Goal: Task Accomplishment & Management: Manage account settings

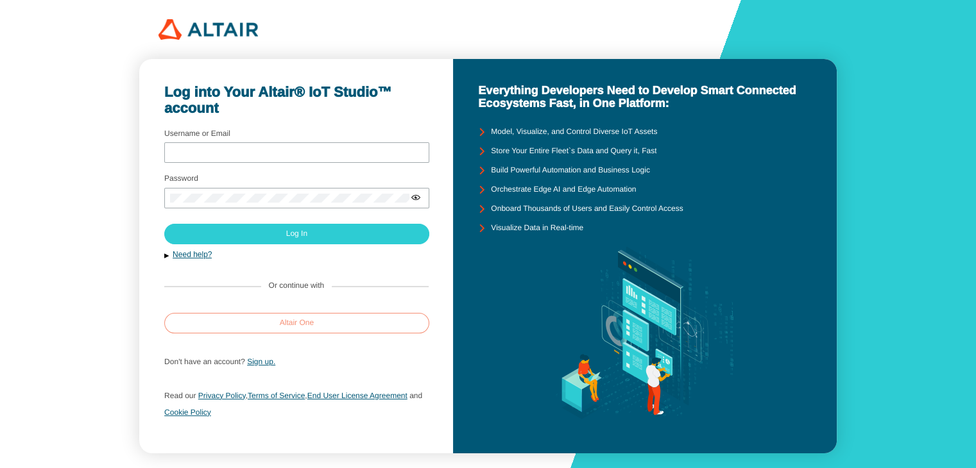
click at [316, 329] on paper-button "Altair One" at bounding box center [296, 323] width 265 height 21
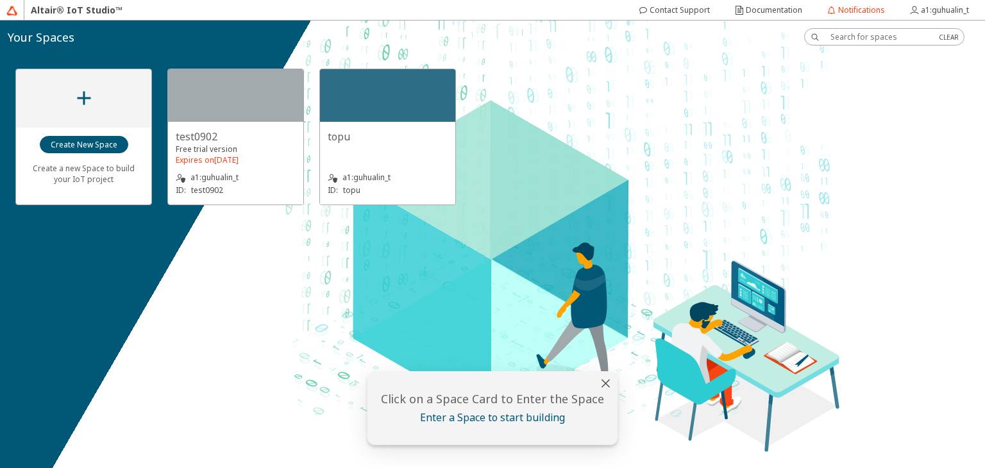
click at [383, 144] on div "topu" at bounding box center [388, 143] width 120 height 26
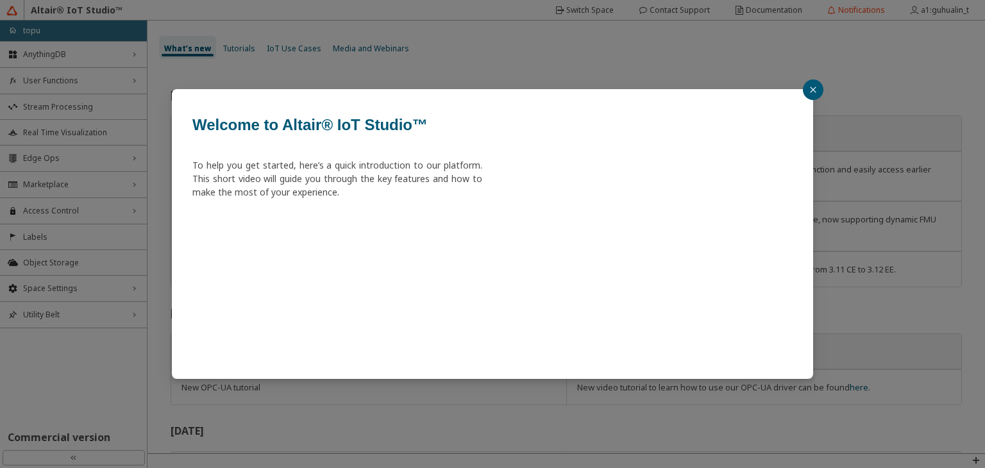
click at [808, 96] on button "button" at bounding box center [813, 90] width 21 height 21
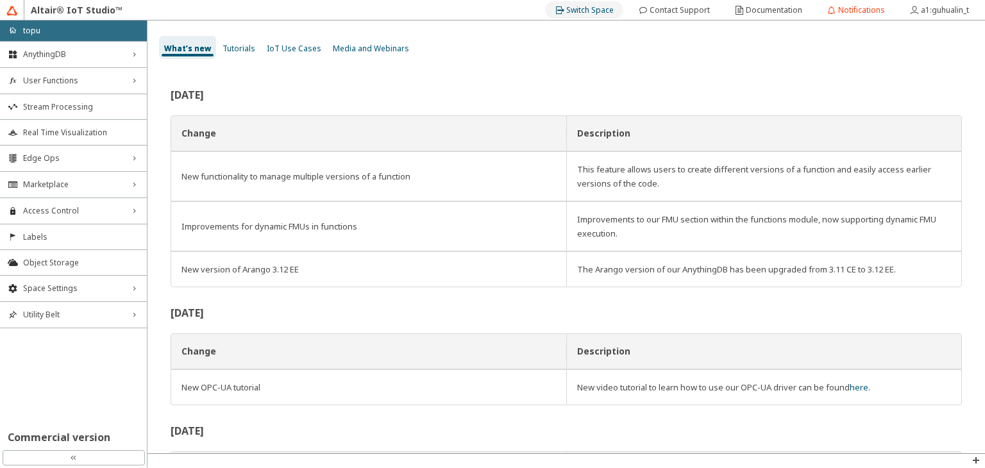
click at [0, 0] on slot "Switch Space" at bounding box center [0, 0] width 0 height 0
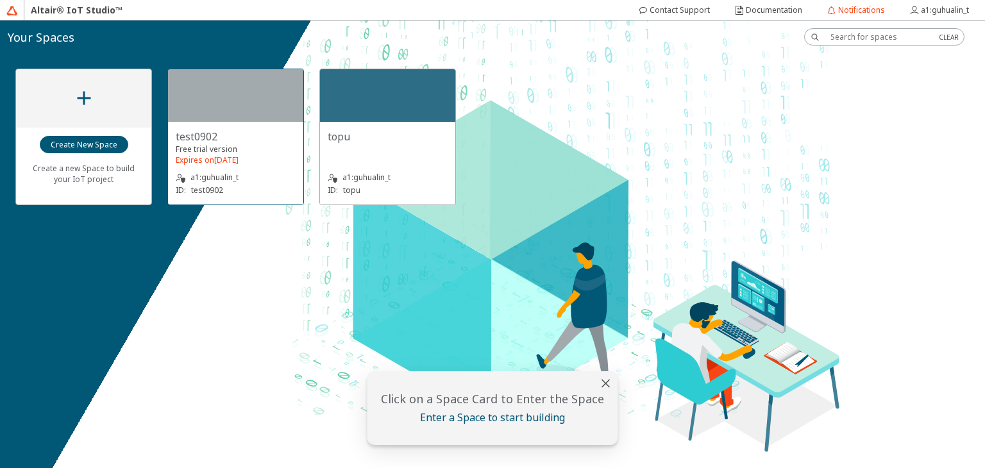
click at [228, 125] on div "test0902 Free trial version Expires on March 2nd 2026 a1:guhualin_t ID: test0902" at bounding box center [235, 163] width 135 height 83
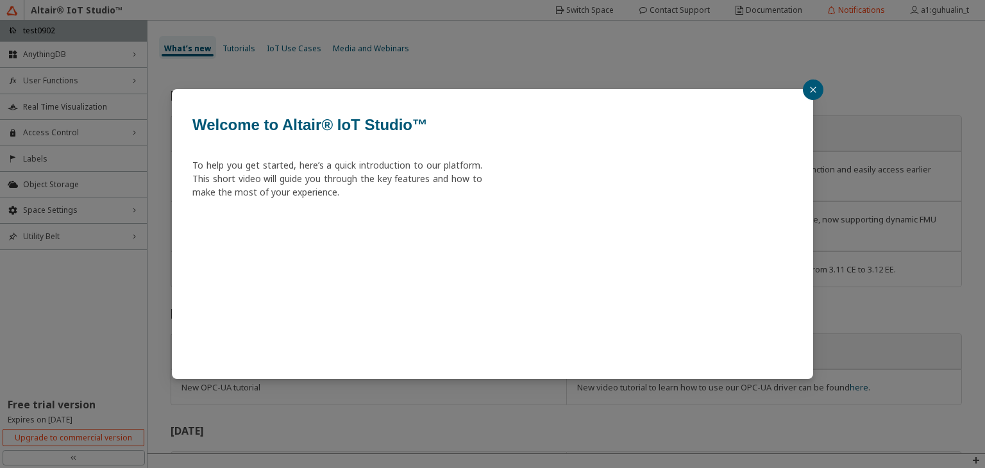
click at [812, 93] on icon "close" at bounding box center [814, 90] width 8 height 8
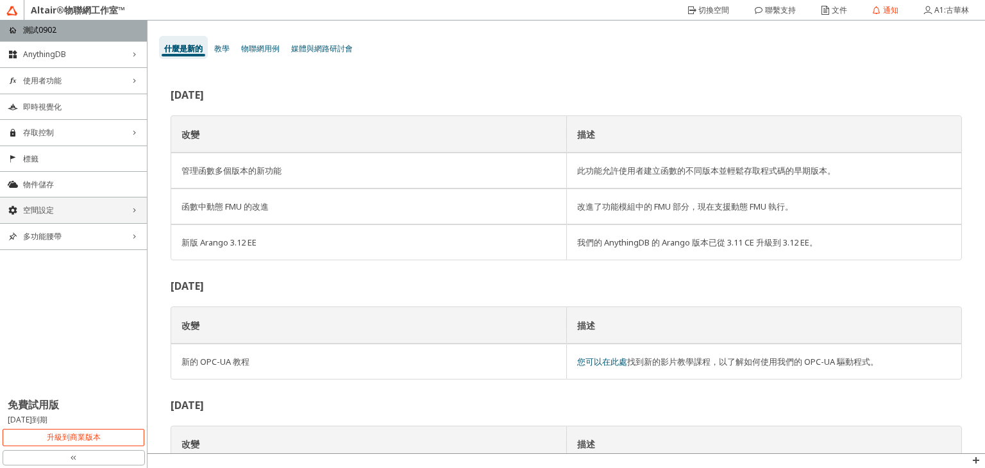
click at [68, 214] on span "空間設定" at bounding box center [73, 210] width 101 height 10
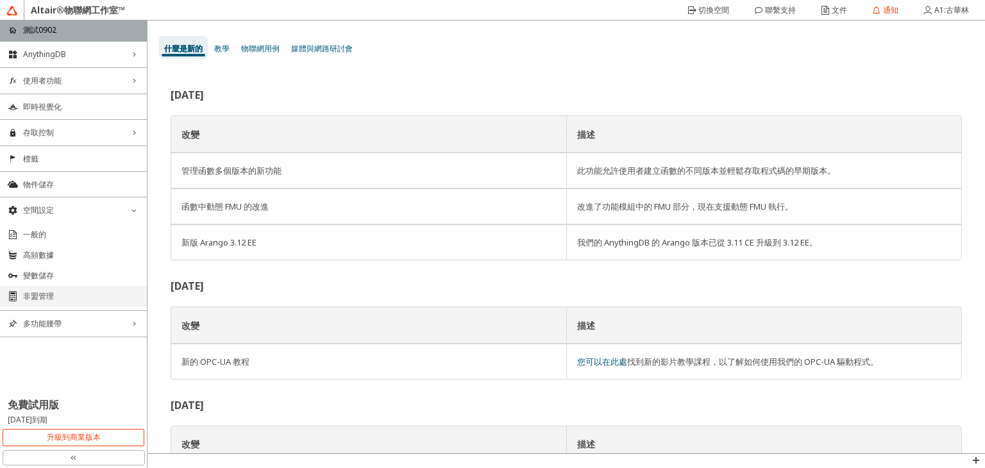
click at [64, 298] on span "非盟管理" at bounding box center [81, 296] width 116 height 10
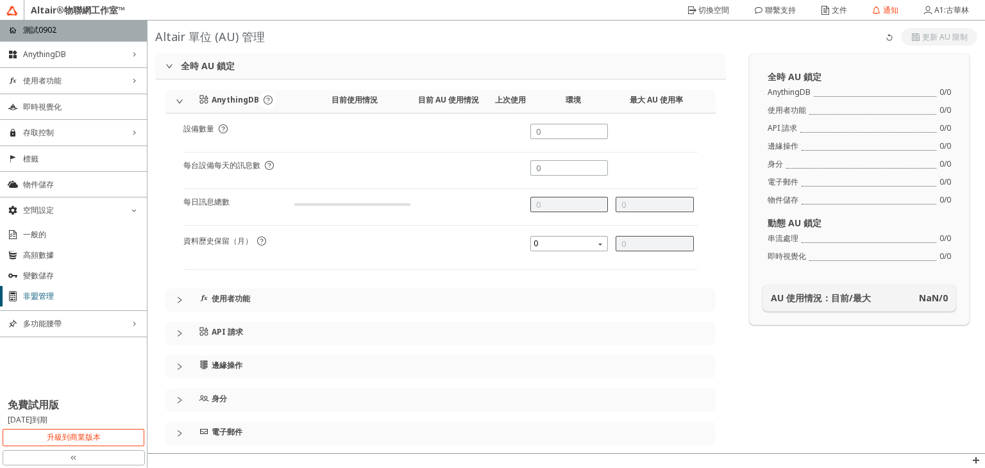
type input "1000"
type input "0"
click at [197, 306] on span "使用者功能" at bounding box center [448, 300] width 515 height 23
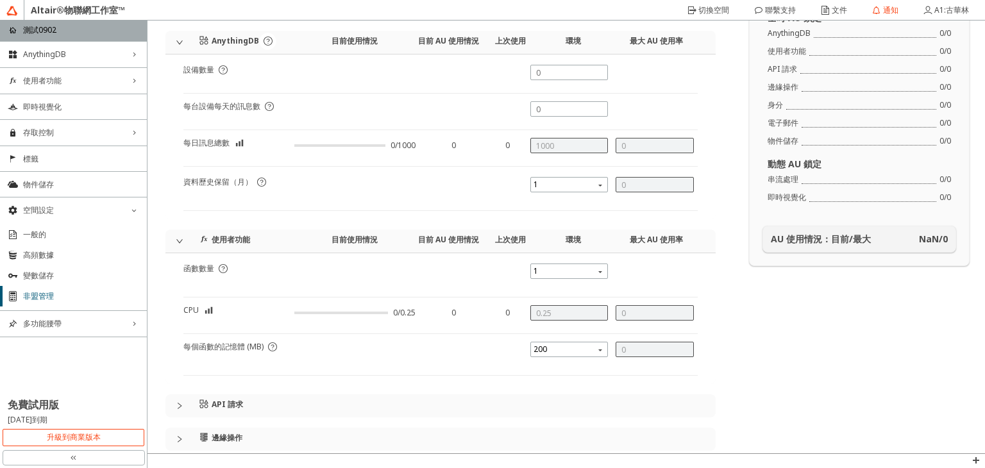
scroll to position [128, 0]
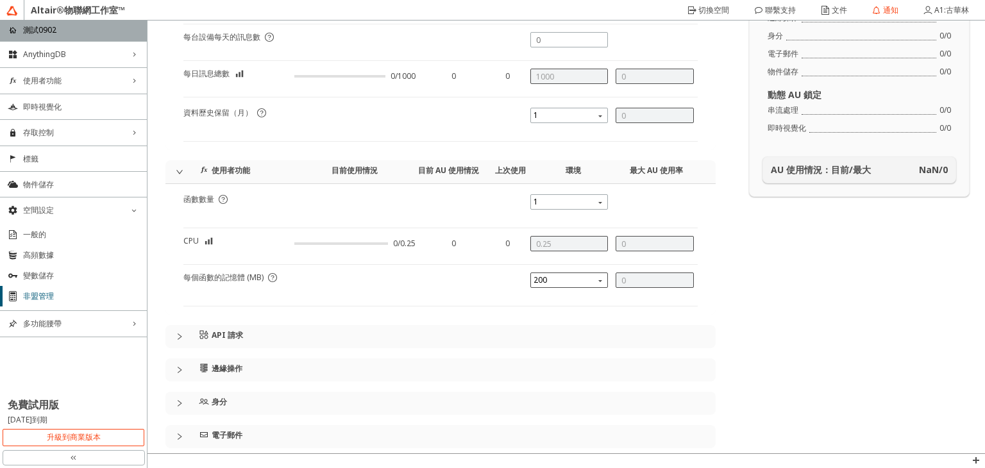
click at [552, 280] on span "200" at bounding box center [571, 280] width 74 height 15
click at [260, 298] on article "每個函數的記憶體 (MB)" at bounding box center [223, 289] width 80 height 33
click at [266, 328] on div "API 請求" at bounding box center [251, 334] width 104 height 19
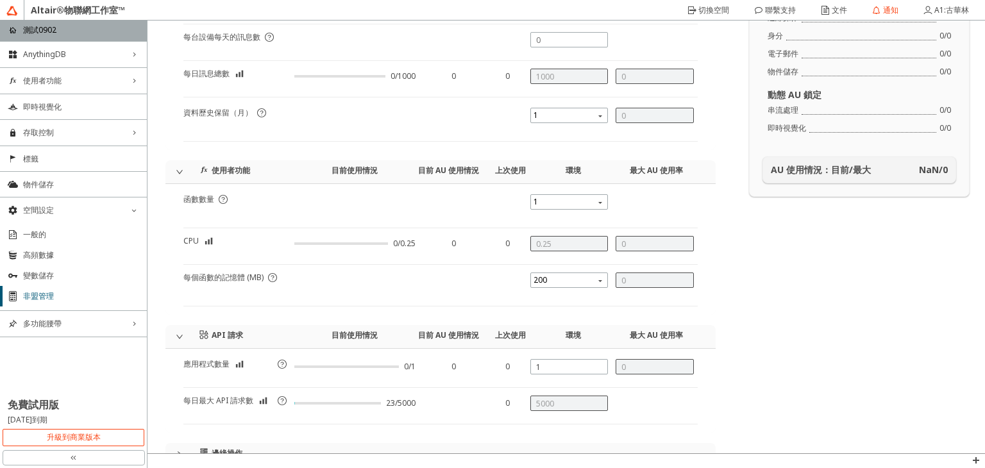
scroll to position [192, 0]
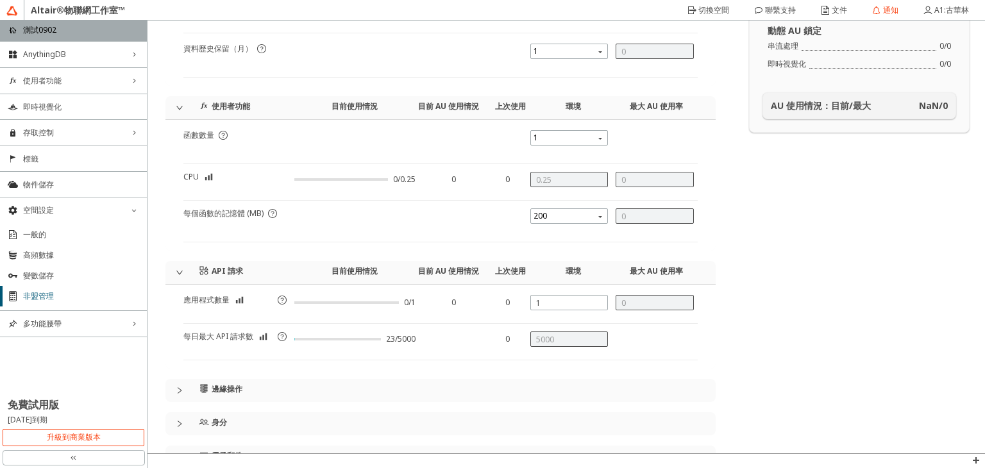
click at [250, 382] on div "邊緣操作" at bounding box center [251, 388] width 104 height 19
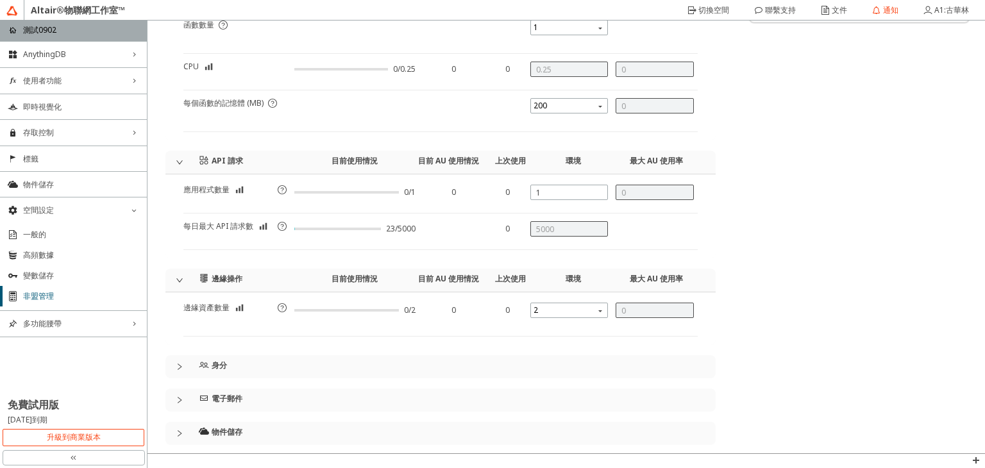
scroll to position [321, 0]
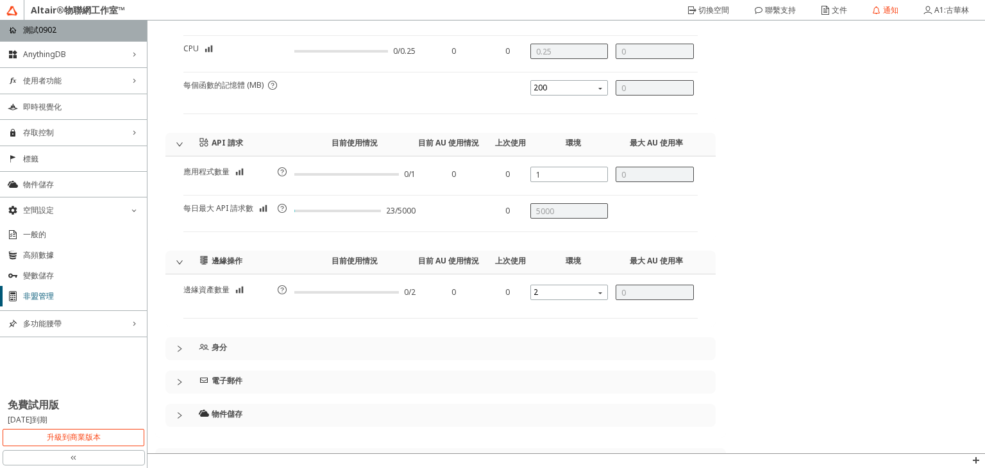
click at [292, 343] on div "身分" at bounding box center [251, 346] width 104 height 19
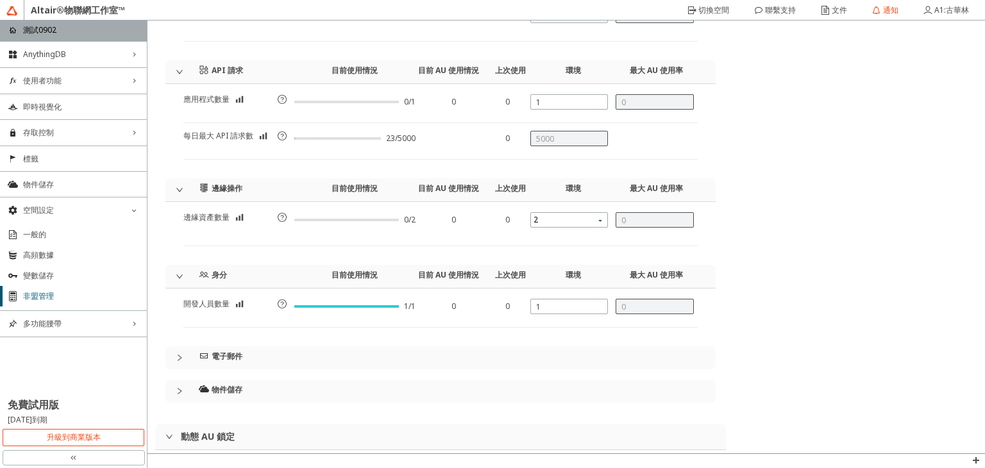
scroll to position [449, 0]
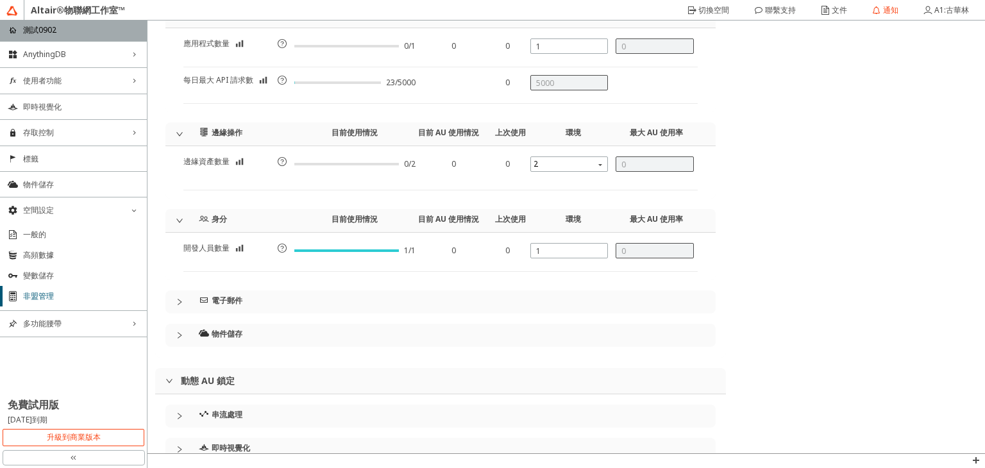
click at [290, 298] on div "電子郵件" at bounding box center [251, 300] width 104 height 19
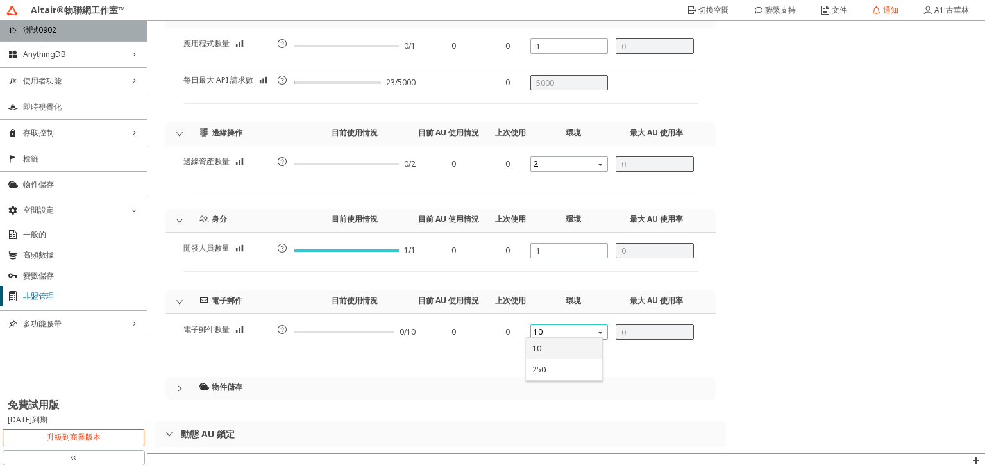
click at [534, 329] on font "10" at bounding box center [538, 332] width 9 height 11
click at [190, 393] on div "物件儲存" at bounding box center [441, 388] width 550 height 23
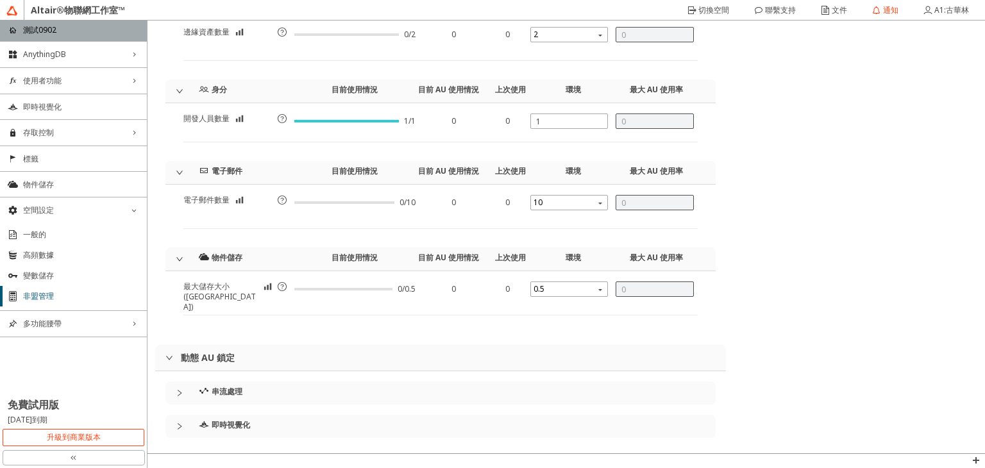
scroll to position [580, 0]
click at [558, 288] on body "Altair®物聯網工作室™ home 測試0902 AnythingDB right_chevron 使用者功能 right_chevron 即時視覺化 存…" at bounding box center [492, 234] width 985 height 468
click at [291, 380] on div "串流處理" at bounding box center [251, 389] width 104 height 19
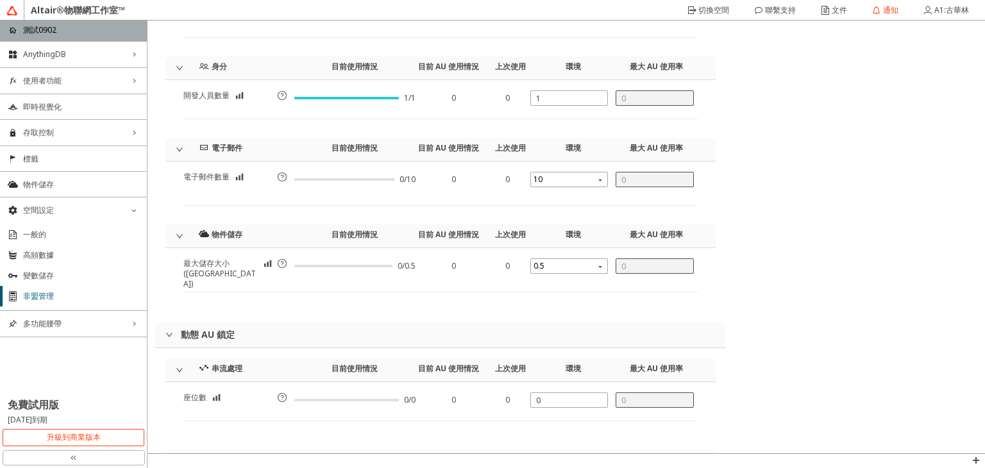
scroll to position [638, 0]
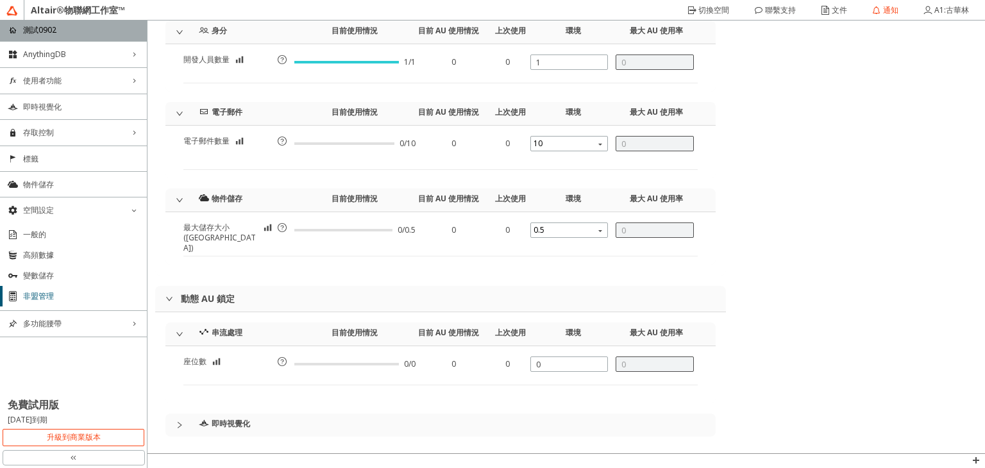
click at [261, 416] on div "即時視覺化" at bounding box center [251, 423] width 104 height 19
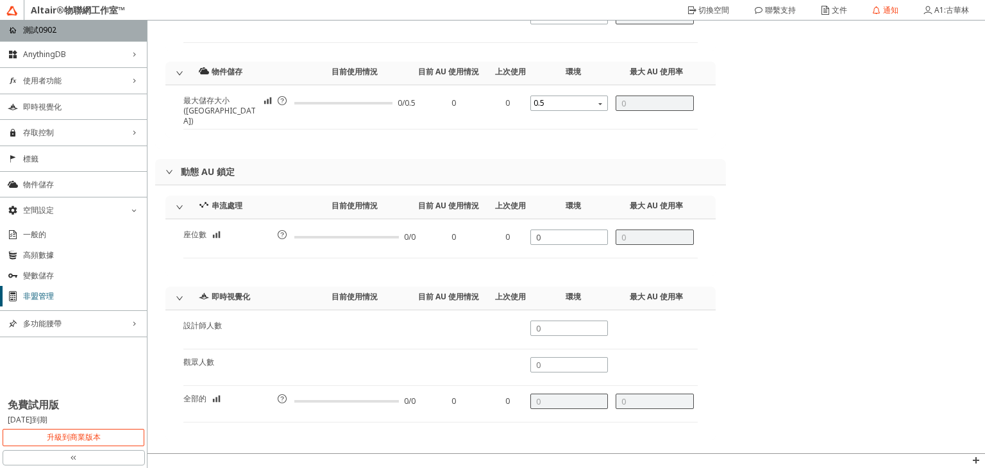
scroll to position [768, 0]
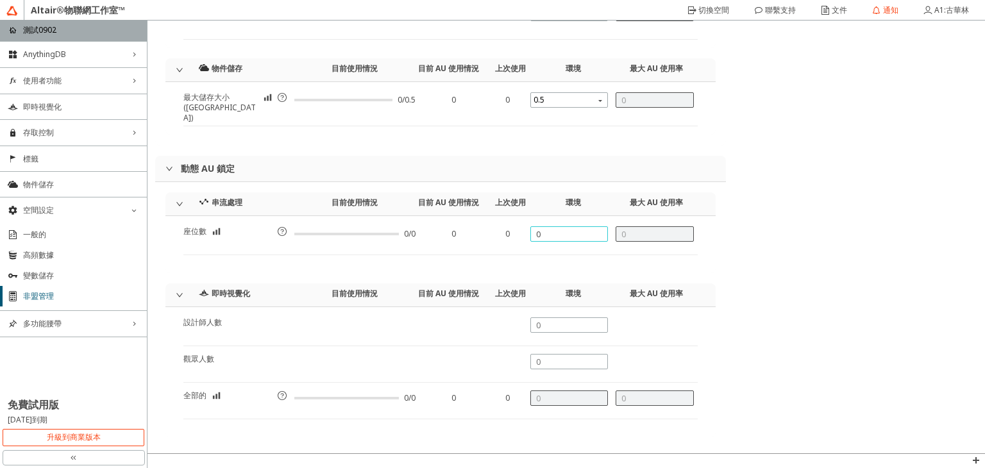
click at [585, 234] on input "0" at bounding box center [569, 234] width 67 height 11
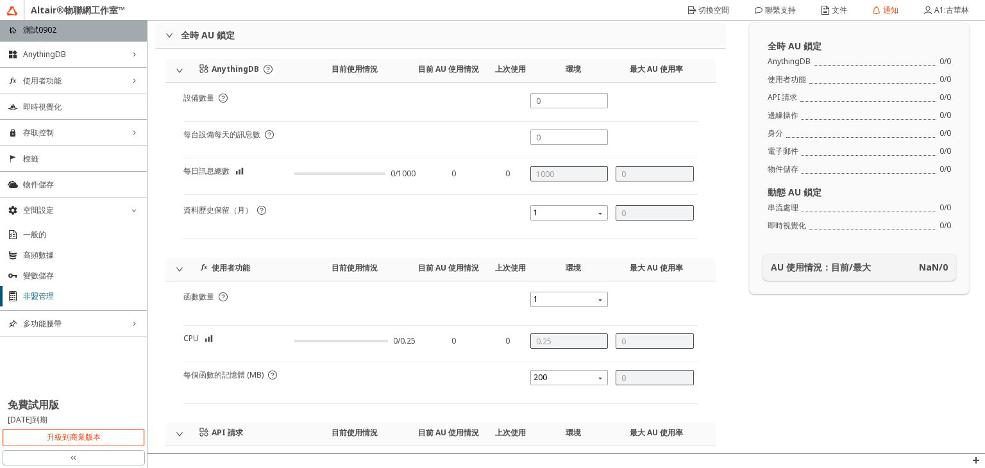
scroll to position [0, 0]
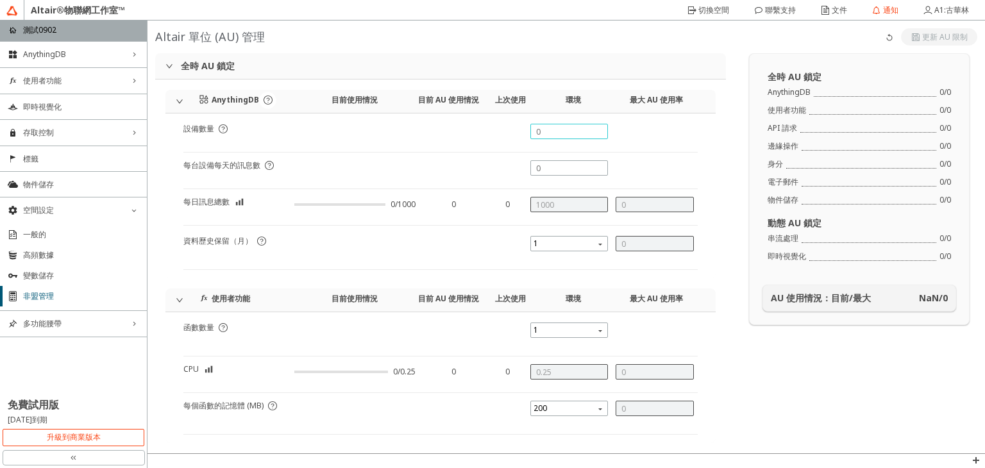
click at [536, 126] on input "text" at bounding box center [569, 131] width 67 height 11
click at [543, 126] on input "text" at bounding box center [569, 131] width 67 height 11
type input "3"
type input "0"
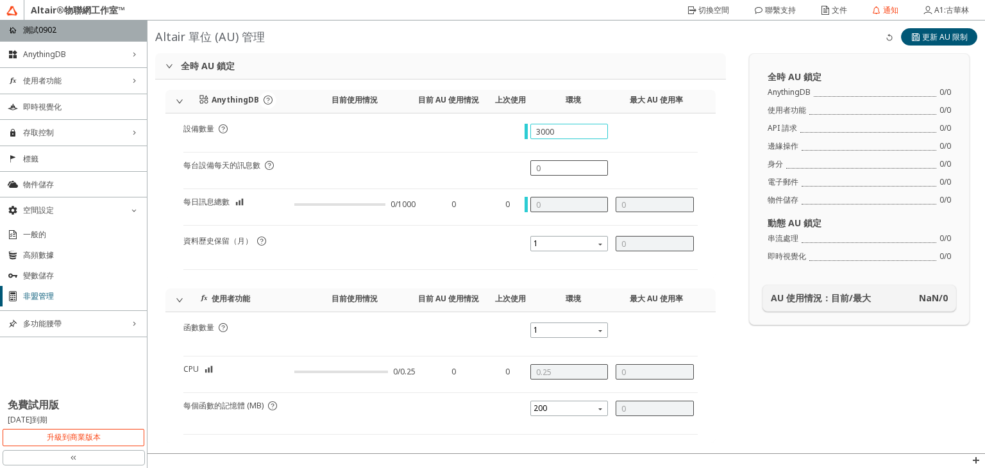
type input "3000"
click at [557, 175] on div at bounding box center [570, 167] width 78 height 15
type input "2"
type input "6000"
type input "5"
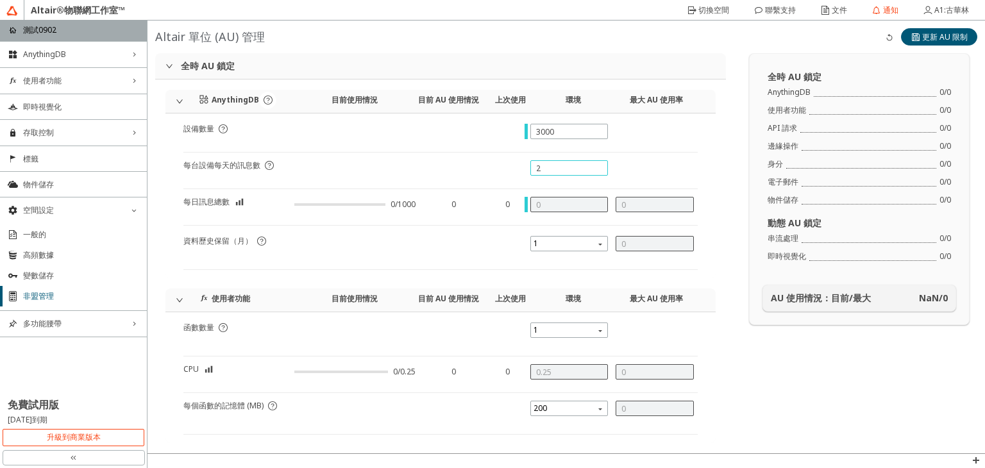
type input "1"
type input "50000"
type input "24"
type input "72000"
type input "7"
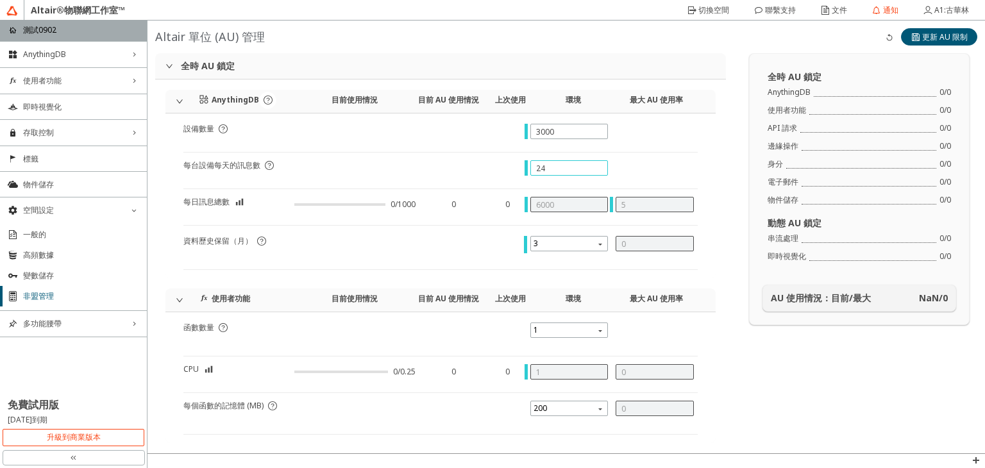
type input "2"
type input "150000"
type input "24"
click at [543, 255] on div "2" at bounding box center [570, 246] width 78 height 21
click at [541, 250] on body "Altair®物聯網工作室™ home 測試0902 AnythingDB right_chevron 使用者功能 right_chevron 即時視覺化 存…" at bounding box center [492, 234] width 985 height 468
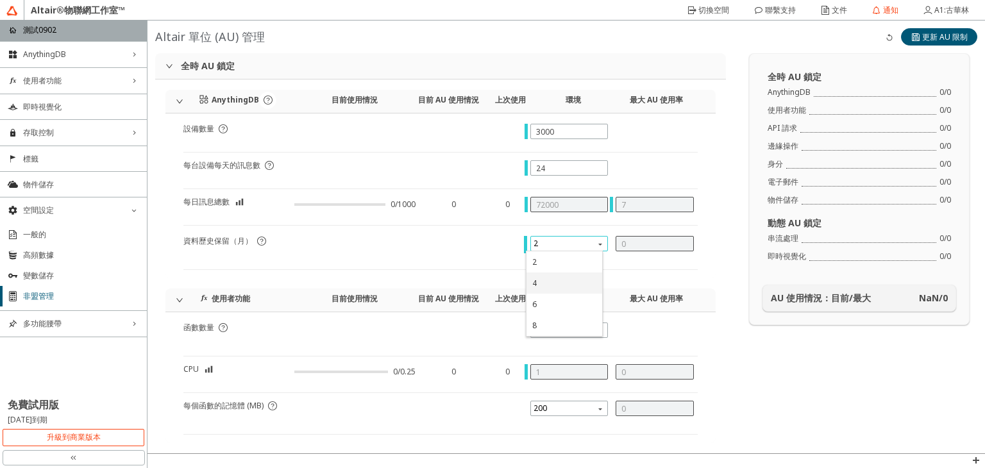
click at [540, 284] on div "4" at bounding box center [565, 283] width 64 height 11
click at [583, 242] on span "4" at bounding box center [571, 243] width 74 height 15
click at [547, 316] on div "8" at bounding box center [565, 325] width 76 height 21
click at [571, 252] on body "Altair®物聯網工作室™ home 測試0902 AnythingDB right_chevron 使用者功能 right_chevron 即時視覺化 存…" at bounding box center [492, 234] width 985 height 468
click at [567, 250] on span "8" at bounding box center [571, 243] width 74 height 15
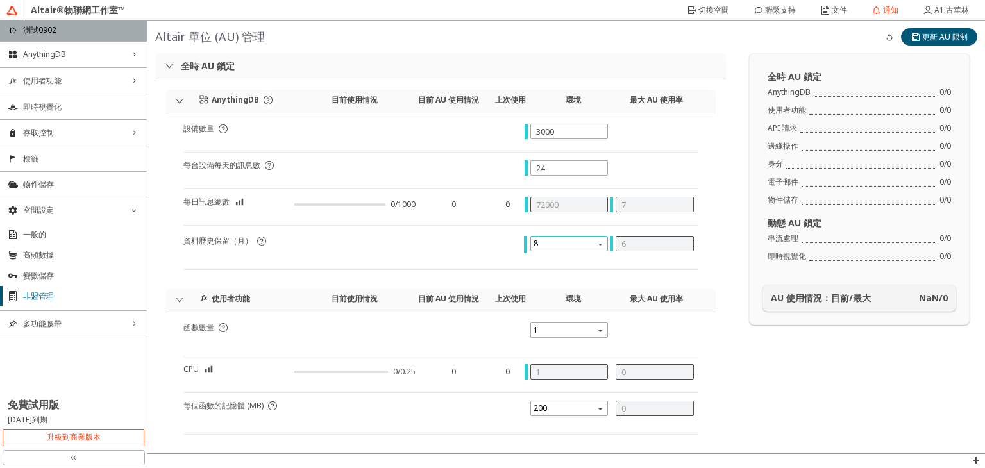
click at [565, 252] on body "Altair®物聯網工作室™ home 測試0902 AnythingDB right_chevron 使用者功能 right_chevron 即時視覺化 存…" at bounding box center [492, 234] width 985 height 468
click at [552, 287] on div "4" at bounding box center [565, 283] width 64 height 11
click at [568, 252] on body "Altair®物聯網工作室™ home 測試0902 AnythingDB right_chevron 使用者功能 right_chevron 即時視覺化 存…" at bounding box center [492, 234] width 985 height 468
click at [550, 303] on div "6" at bounding box center [565, 304] width 64 height 11
type input "4"
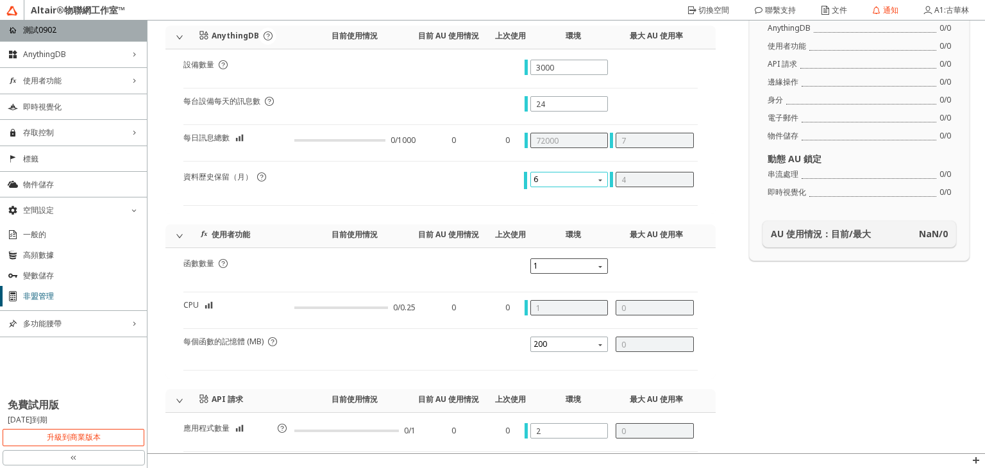
scroll to position [128, 0]
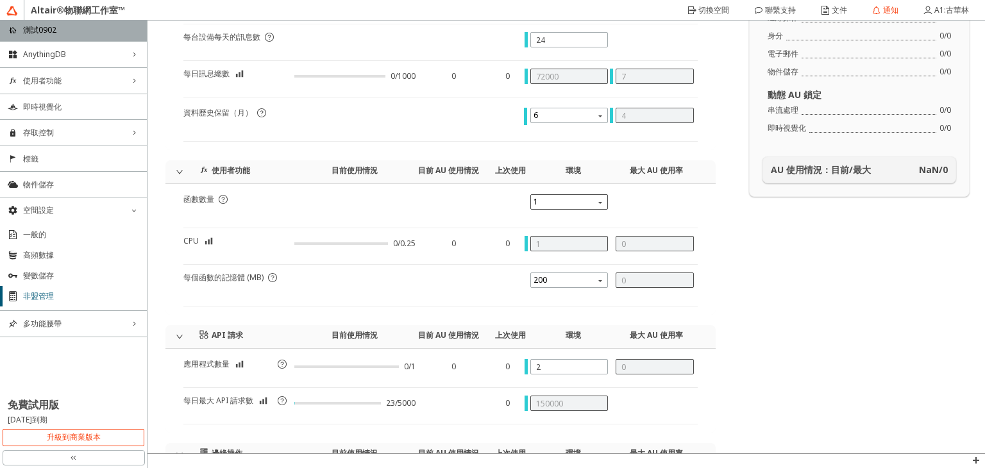
click at [583, 212] on div "1" at bounding box center [570, 204] width 78 height 21
click at [580, 206] on span "1" at bounding box center [571, 201] width 74 height 15
click at [561, 239] on div "8" at bounding box center [565, 241] width 64 height 11
type input "2"
type input "1"
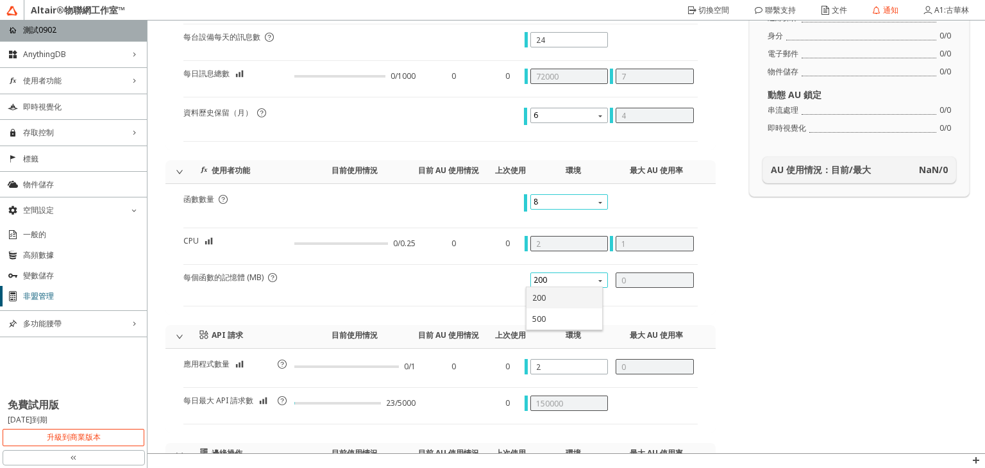
click at [570, 280] on span "200" at bounding box center [571, 280] width 74 height 15
click at [565, 316] on div "500" at bounding box center [565, 319] width 64 height 11
type input "2"
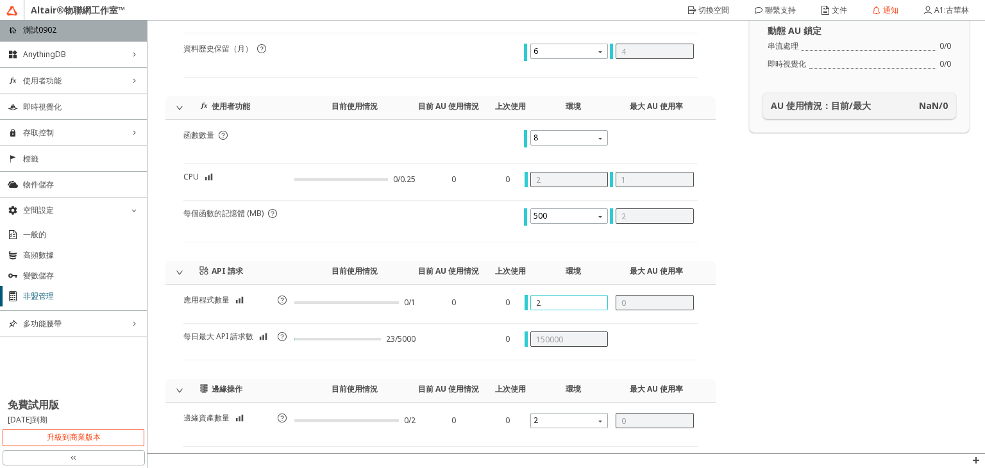
click at [548, 306] on input "2" at bounding box center [569, 303] width 67 height 11
click at [572, 305] on input "2" at bounding box center [569, 303] width 67 height 11
type input "4"
type input "2"
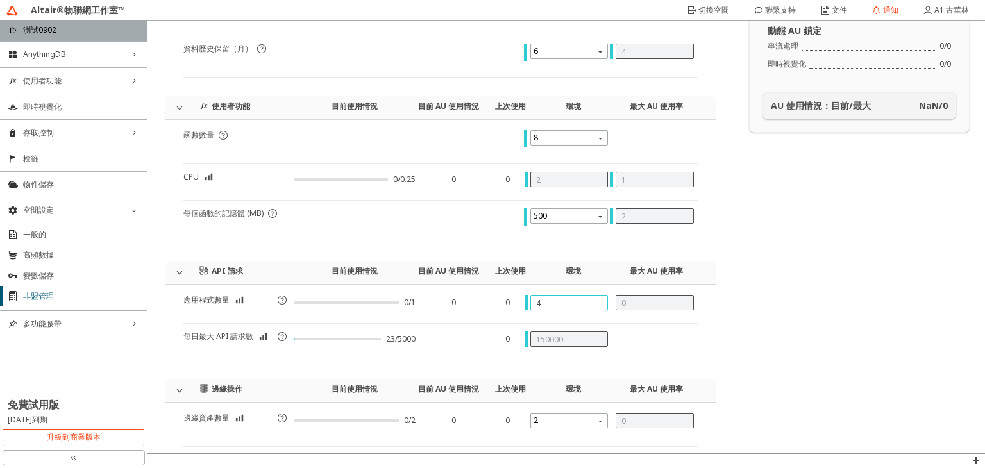
type input "160000"
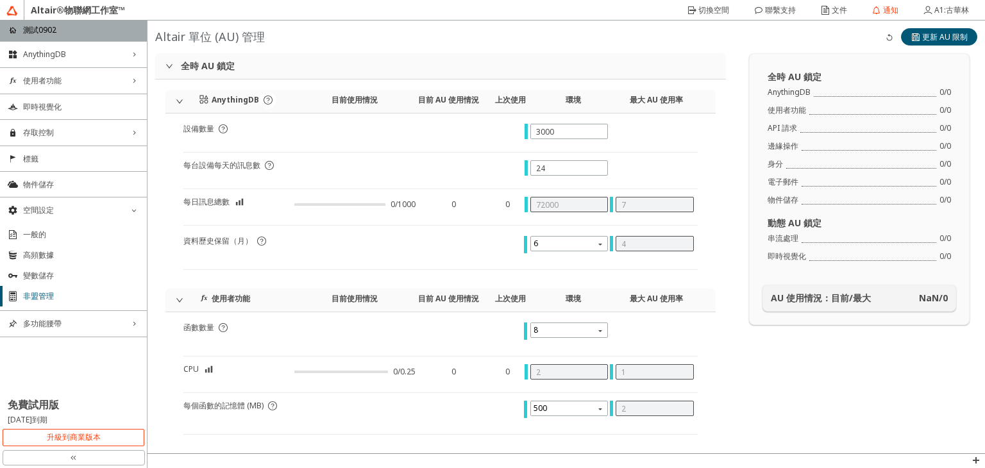
scroll to position [0, 0]
drag, startPoint x: 549, startPoint y: 167, endPoint x: 508, endPoint y: 174, distance: 41.6
click at [508, 174] on div "每台設備每天的訊息數" at bounding box center [440, 174] width 515 height 29
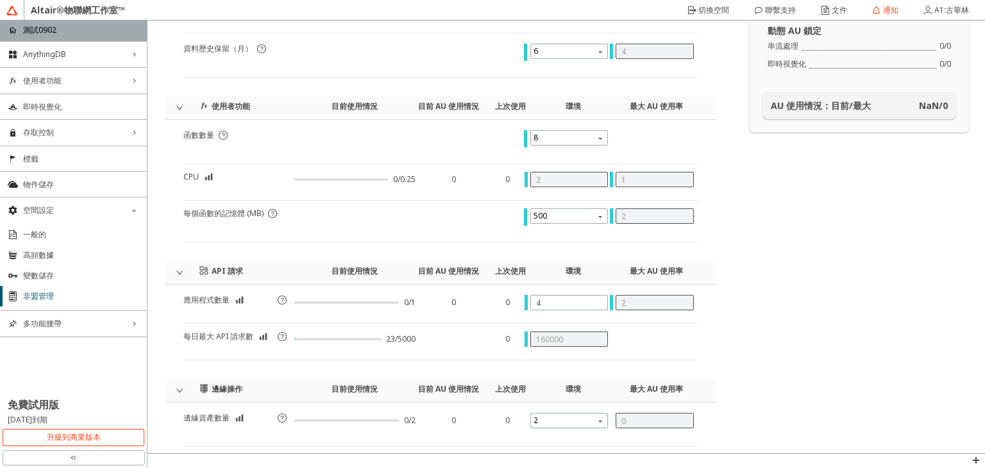
scroll to position [321, 0]
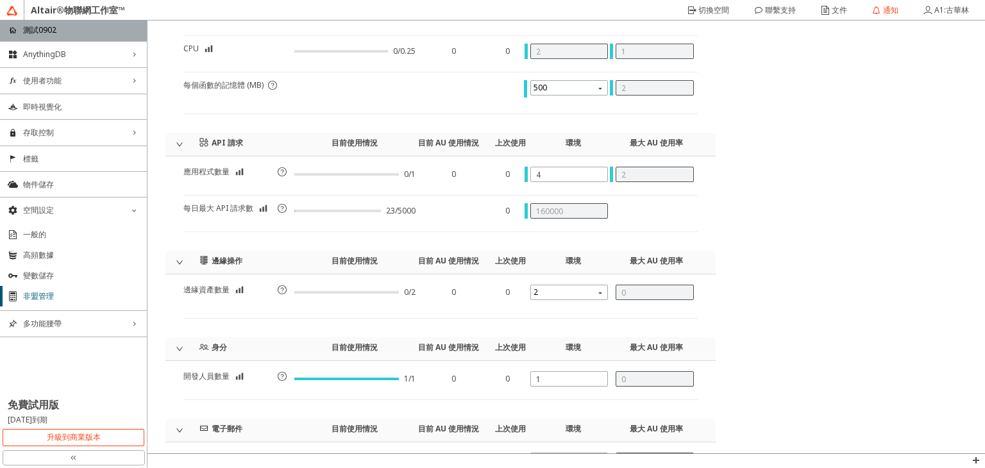
click at [542, 214] on div "160000" at bounding box center [570, 210] width 78 height 15
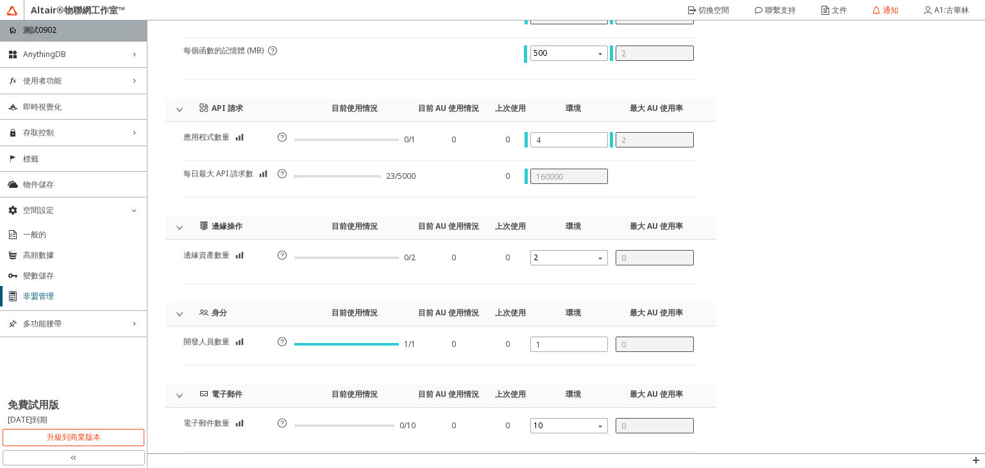
scroll to position [385, 0]
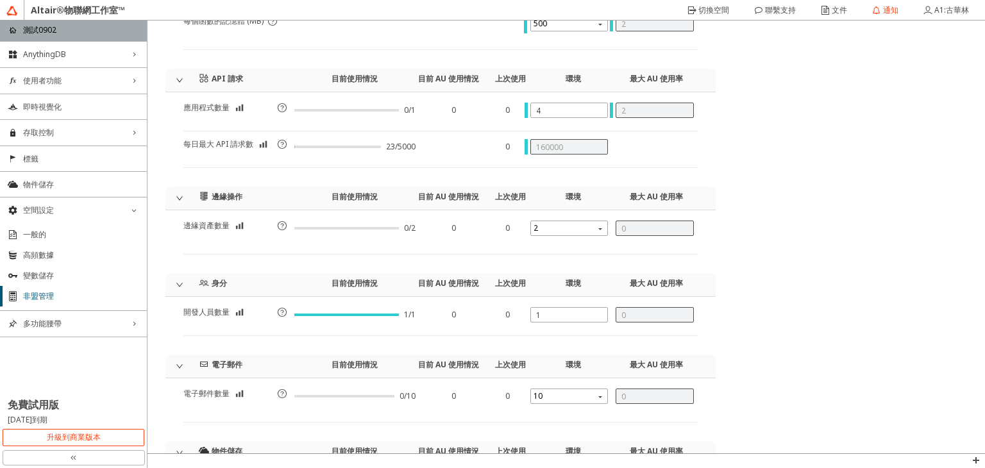
click at [565, 123] on span at bounding box center [570, 126] width 78 height 10
click at [565, 122] on span at bounding box center [570, 126] width 78 height 10
click at [559, 121] on span at bounding box center [570, 126] width 78 height 10
click at [552, 114] on div "4" at bounding box center [570, 110] width 78 height 15
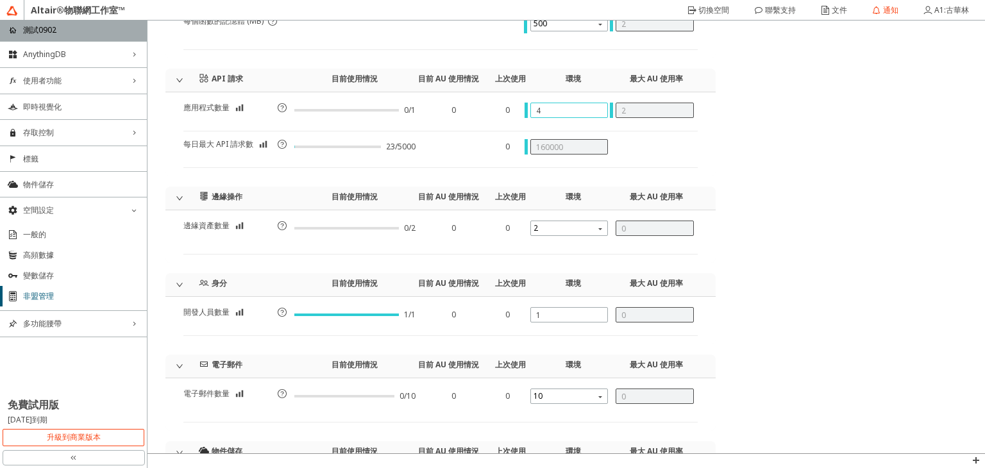
type input "0"
type input "150000"
click at [544, 152] on div "150000" at bounding box center [570, 146] width 78 height 15
click at [537, 114] on div "2" at bounding box center [570, 110] width 78 height 15
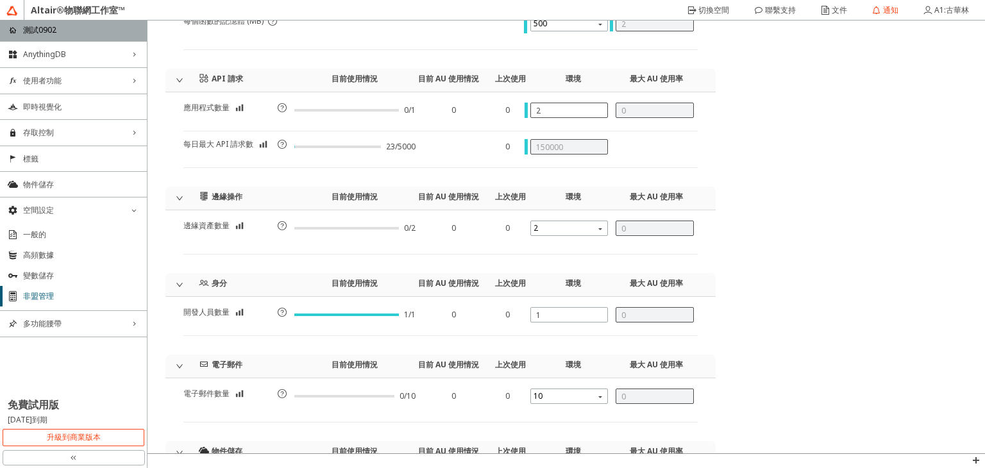
click at [537, 114] on div "2" at bounding box center [570, 110] width 78 height 15
click at [588, 160] on span at bounding box center [570, 162] width 78 height 10
drag, startPoint x: 544, startPoint y: 105, endPoint x: 526, endPoint y: 110, distance: 18.9
click at [531, 110] on div "1" at bounding box center [570, 110] width 78 height 15
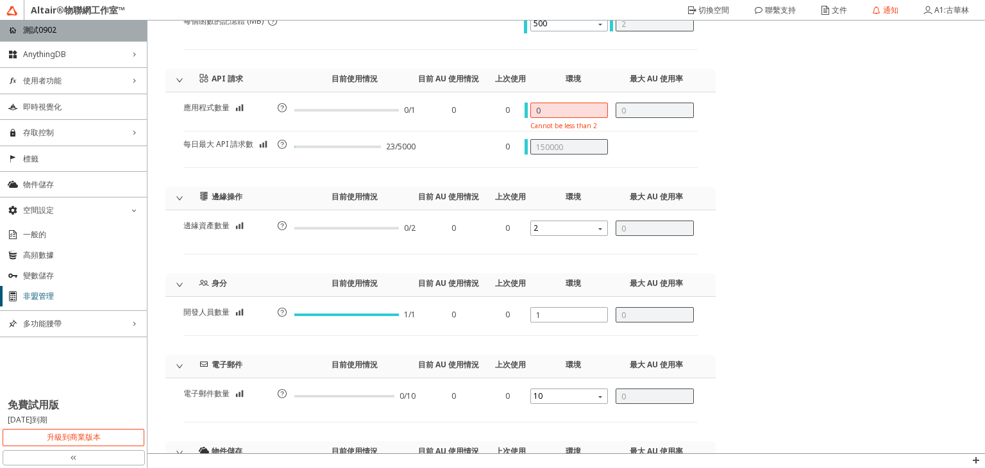
type input "4"
type input "2"
type input "160000"
click at [574, 232] on span "2" at bounding box center [571, 228] width 74 height 15
type input "4"
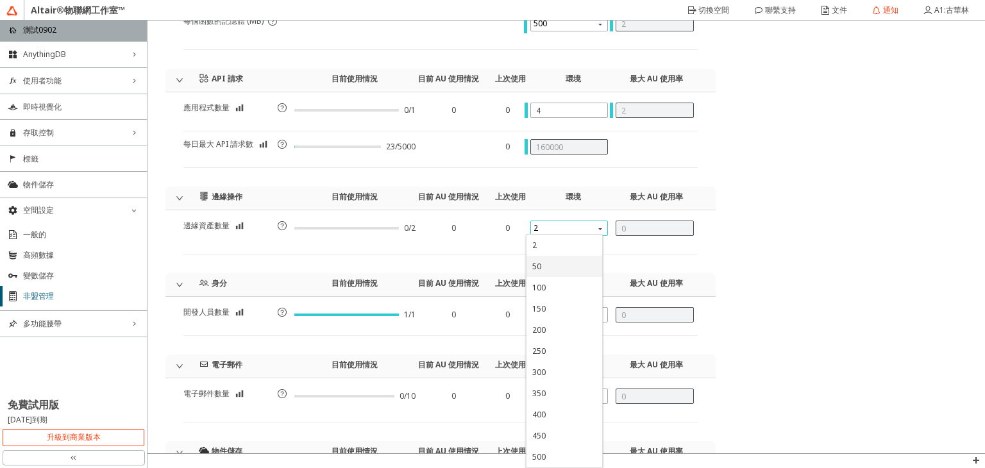
click at [569, 273] on div "50" at bounding box center [565, 266] width 76 height 21
type input "2"
click at [536, 310] on input "1" at bounding box center [569, 315] width 67 height 11
drag, startPoint x: 538, startPoint y: 311, endPoint x: 528, endPoint y: 314, distance: 10.6
click at [531, 314] on div "1" at bounding box center [570, 314] width 78 height 15
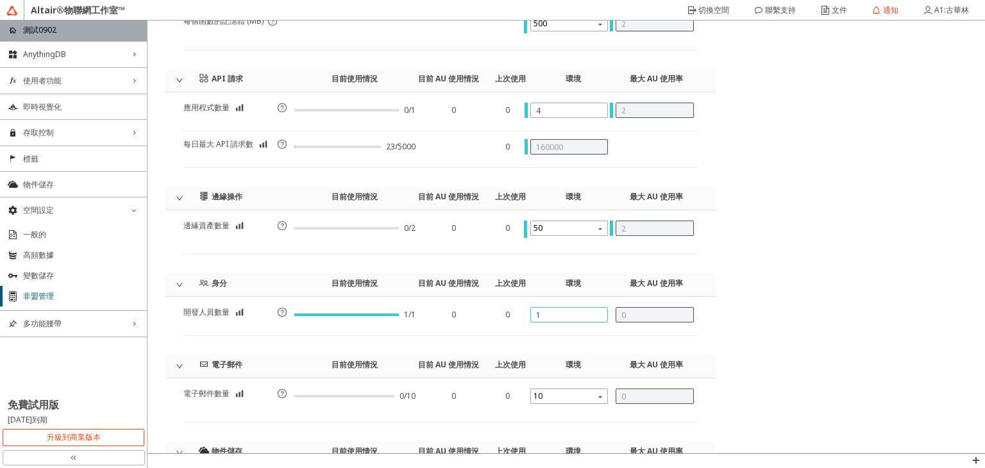
type input "2"
click at [565, 405] on div "10" at bounding box center [570, 399] width 78 height 21
click at [565, 403] on body "Altair®物聯網工作室™ home 測試0902 AnythingDB right_chevron 使用者功能 right_chevron 即時視覺化 存…" at bounding box center [492, 234] width 985 height 468
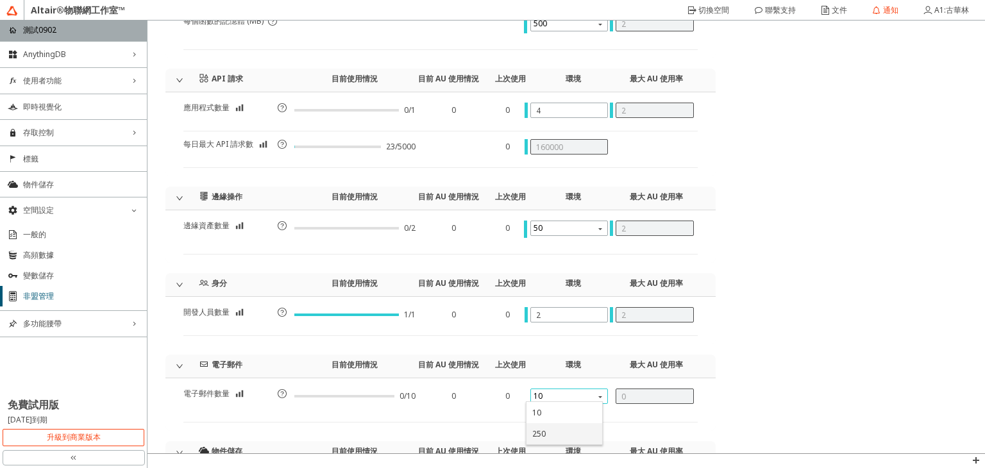
click at [557, 425] on div "250" at bounding box center [565, 433] width 76 height 21
type input "1"
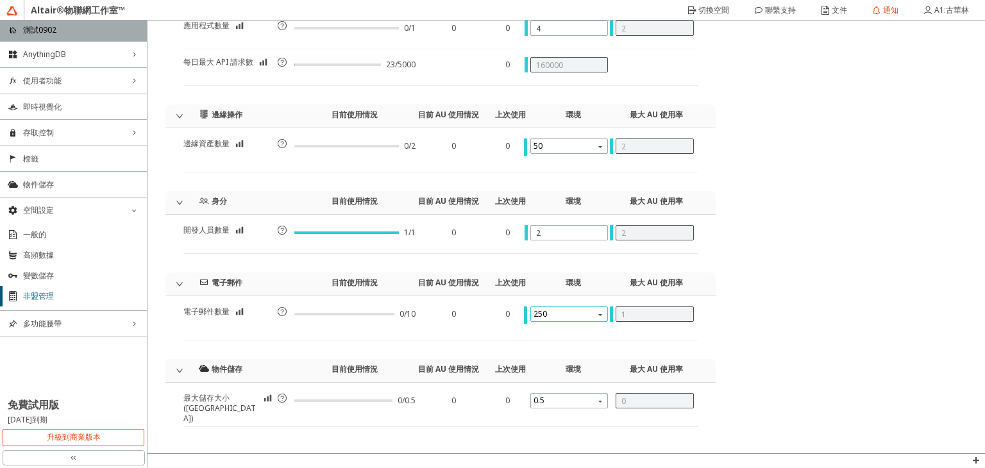
scroll to position [577, 0]
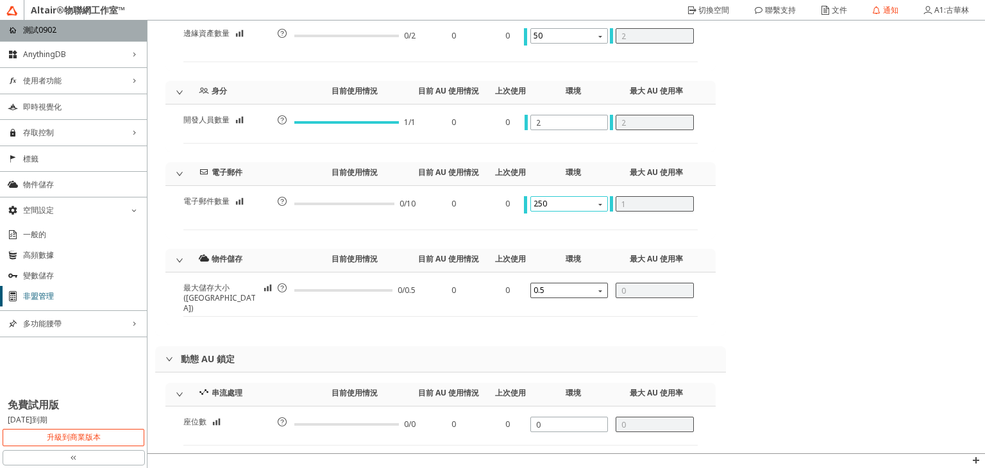
click at [572, 294] on body "Altair®物聯網工作室™ home 測試0902 AnythingDB right_chevron 使用者功能 right_chevron 即時視覺化 存…" at bounding box center [492, 234] width 985 height 468
click at [572, 302] on div "四十二" at bounding box center [565, 299] width 64 height 12
click at [574, 296] on body "Altair®物聯網工作室™ home 測試0902 AnythingDB right_chevron 使用者功能 right_chevron 即時視覺化 存…" at bounding box center [492, 234] width 985 height 468
click at [570, 266] on div "三十六" at bounding box center [565, 255] width 76 height 22
type input "12"
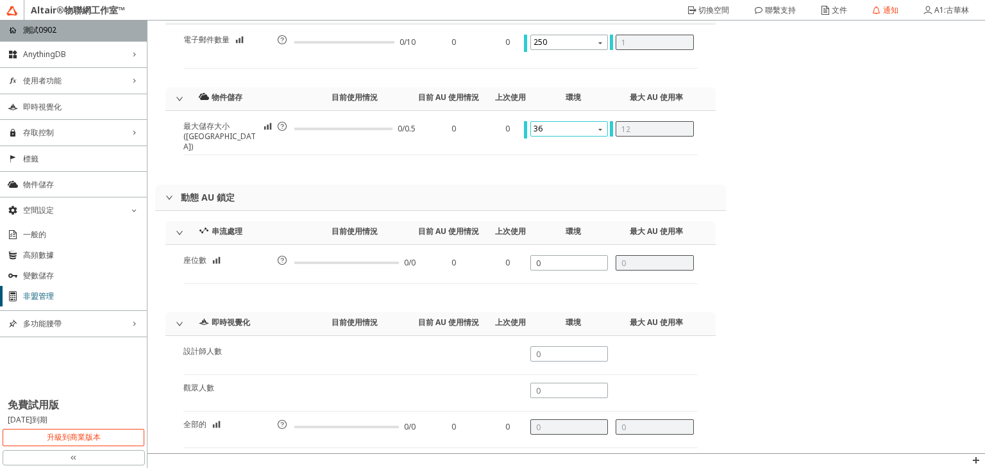
scroll to position [768, 0]
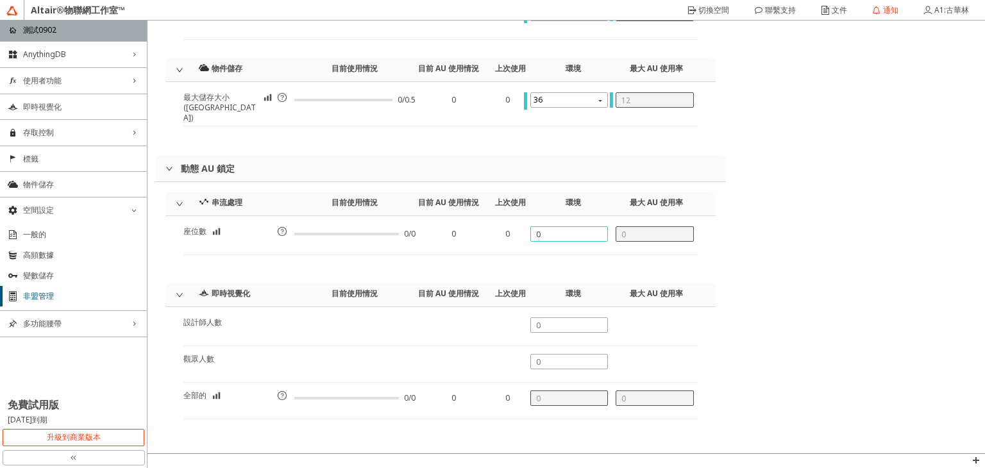
drag, startPoint x: 559, startPoint y: 230, endPoint x: 515, endPoint y: 237, distance: 44.7
click at [515, 237] on div "座位數 0/0 0 0" at bounding box center [440, 240] width 515 height 29
type input "5"
type input "10"
type input "0"
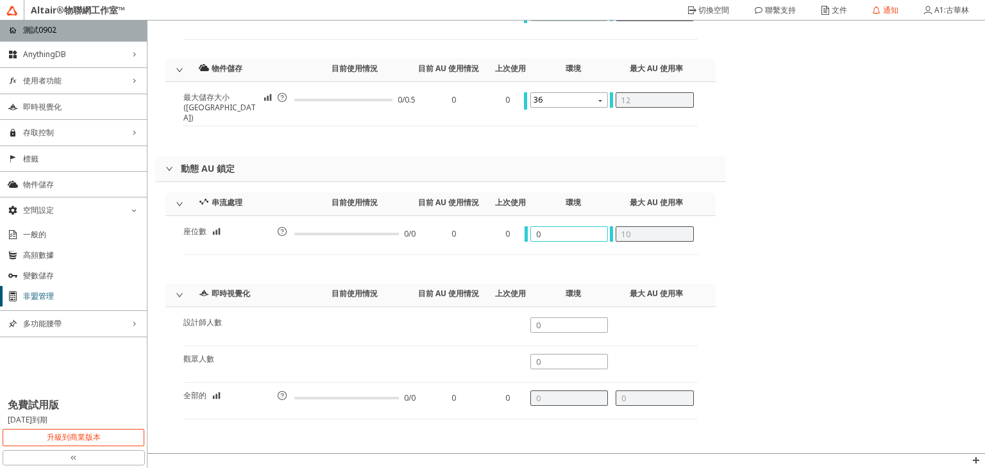
type input "0"
type input "5"
type input "10"
type input "5"
click at [555, 309] on div "設計師人數 觀眾人數 全部的 0/0 0 0" at bounding box center [441, 372] width 550 height 130
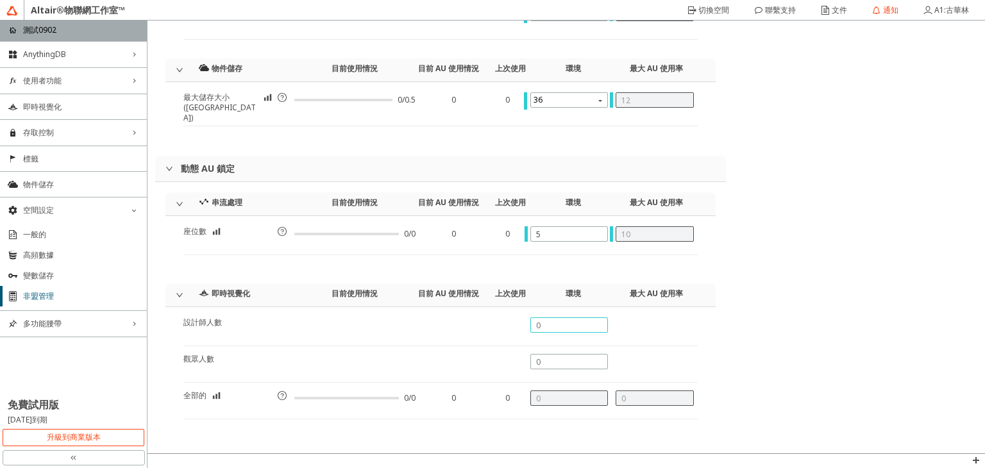
click at [552, 324] on input "text" at bounding box center [569, 325] width 67 height 11
click at [588, 336] on span at bounding box center [570, 341] width 78 height 10
drag, startPoint x: 580, startPoint y: 326, endPoint x: 555, endPoint y: 324, distance: 25.1
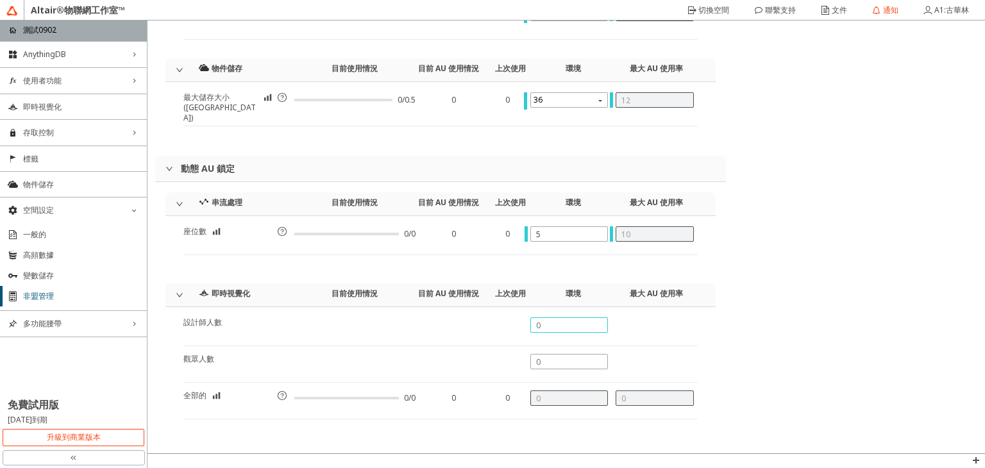
click at [555, 324] on input "text" at bounding box center [569, 325] width 67 height 11
type input "1"
type input "2"
type input "1"
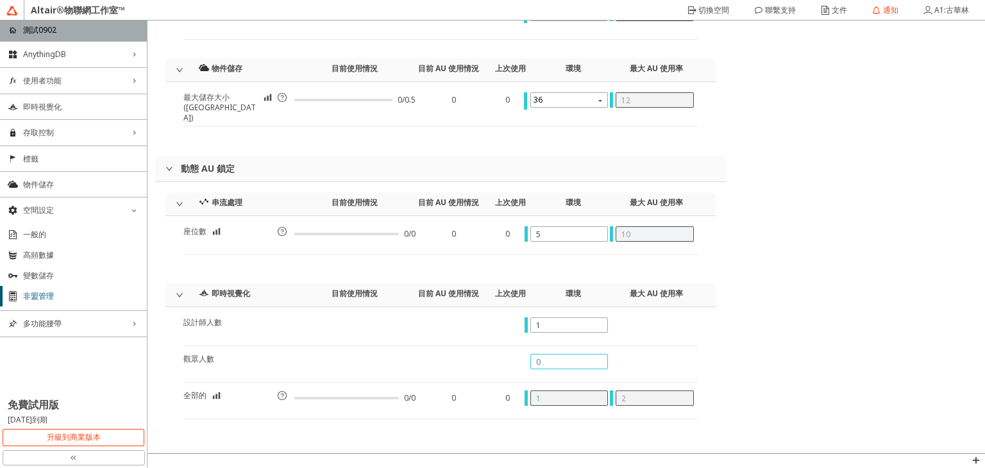
click at [574, 357] on input "text" at bounding box center [569, 362] width 67 height 11
type input "4"
type input "5"
type input "10"
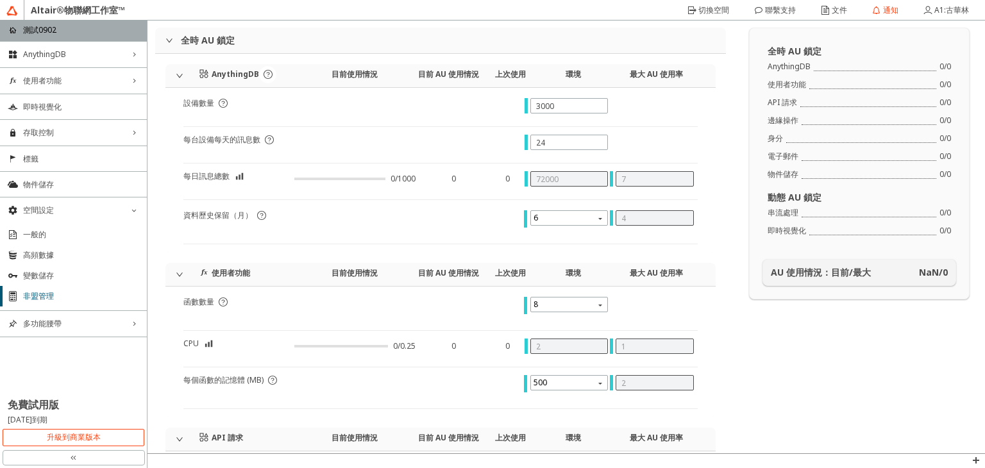
scroll to position [0, 0]
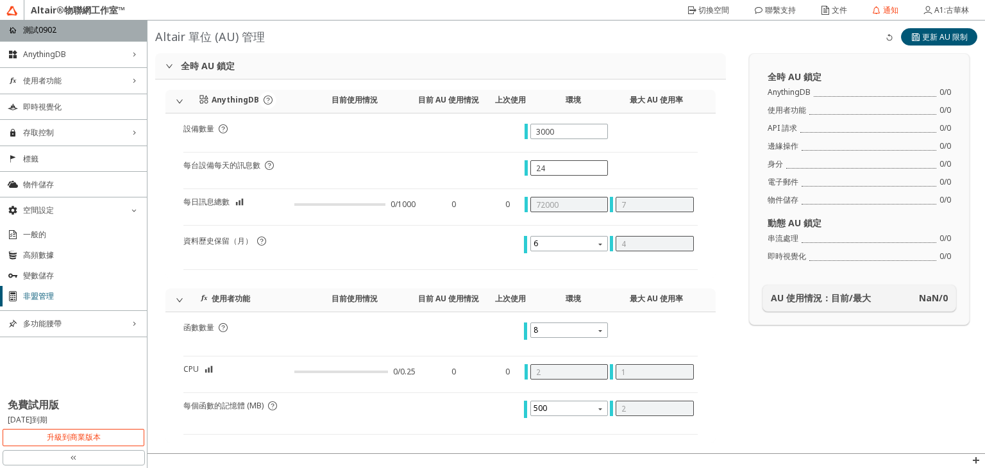
type input "4"
click at [568, 171] on input "24" at bounding box center [569, 168] width 67 height 11
type input "2"
type input "6000"
type input "5"
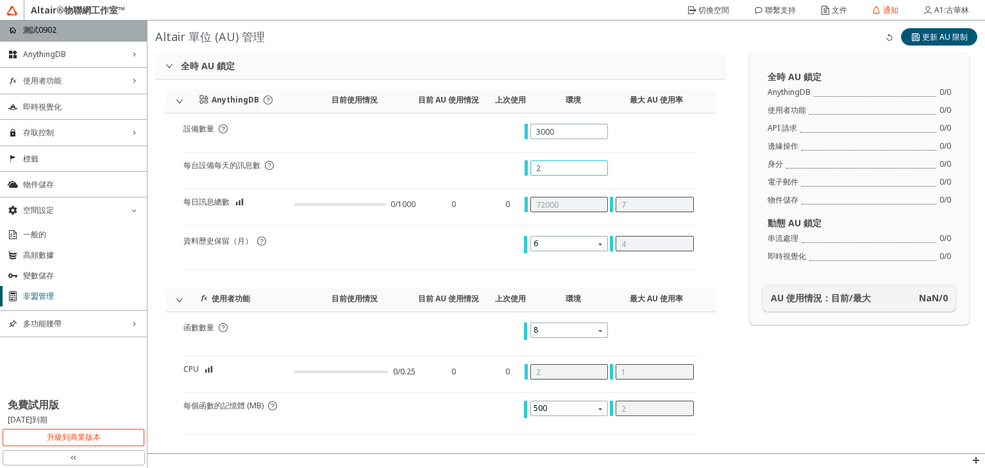
type input "3"
type input "53000"
type input "0"
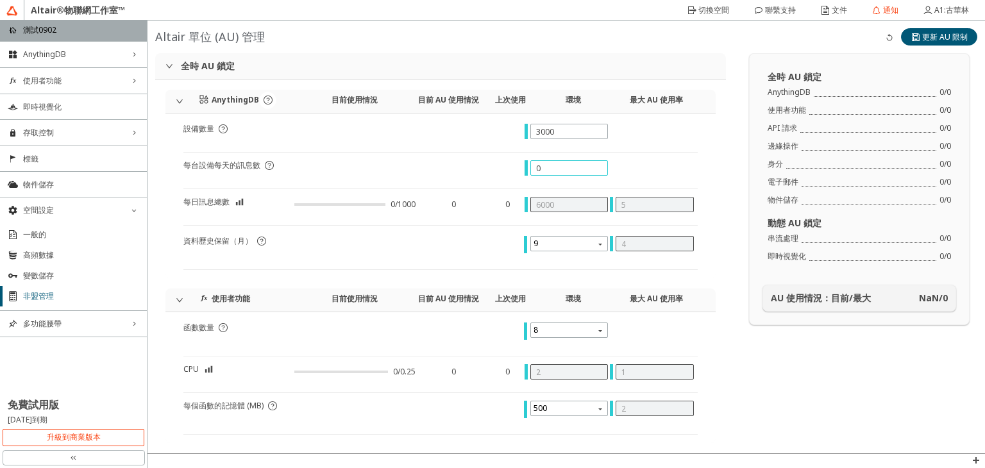
type input "2"
type input "8000"
type input "1"
type input "3000"
type input "5"
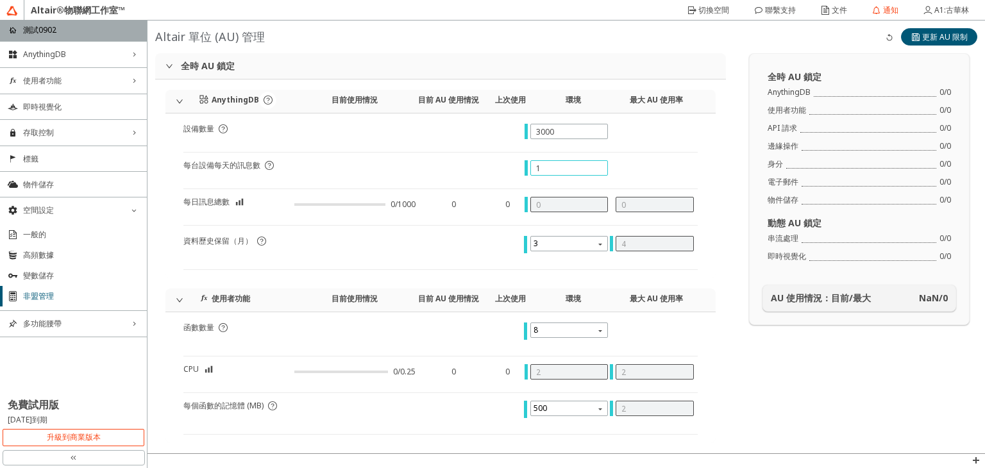
type input "1"
type input "53000"
type input "14"
type input "42000"
type input "7"
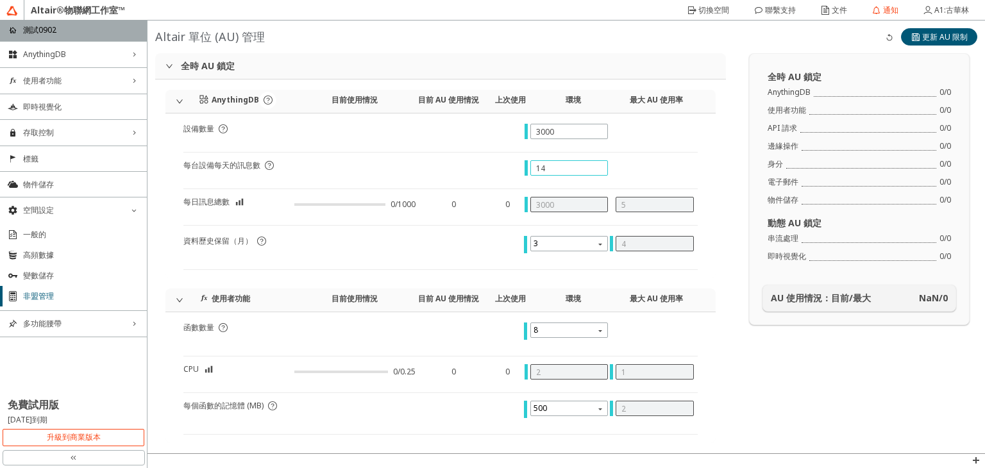
type input "2"
type input "152000"
type input "144"
type input "432000"
type input "60"
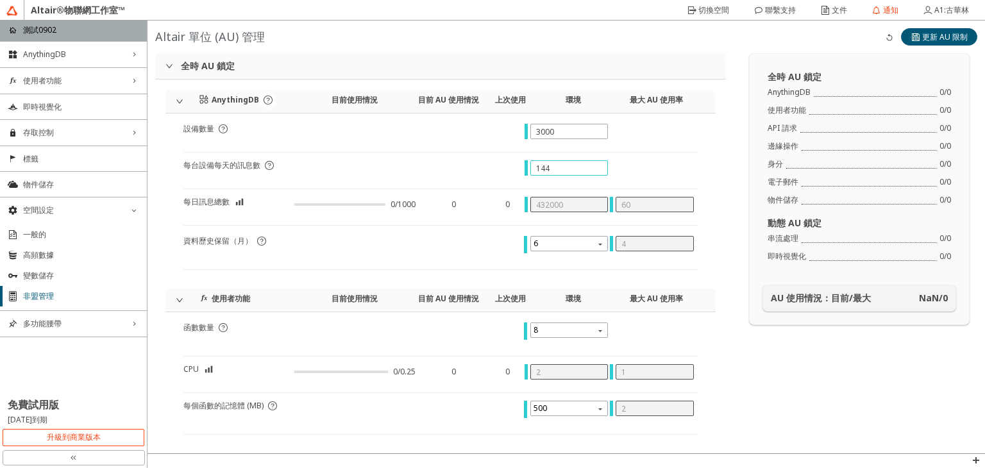
type input "1440"
type input "4320000"
type input "250"
type input "144"
type input "432000"
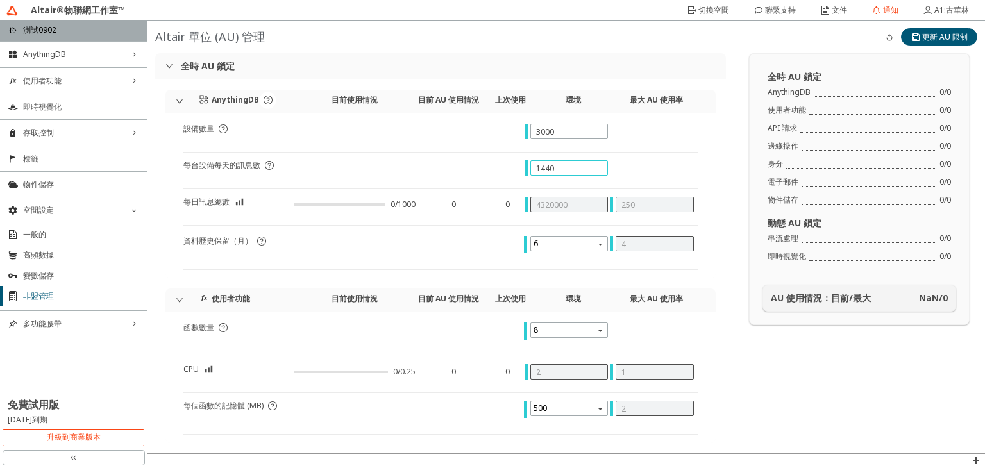
type input "60"
type input "14"
type input "42000"
type input "7"
type input "1"
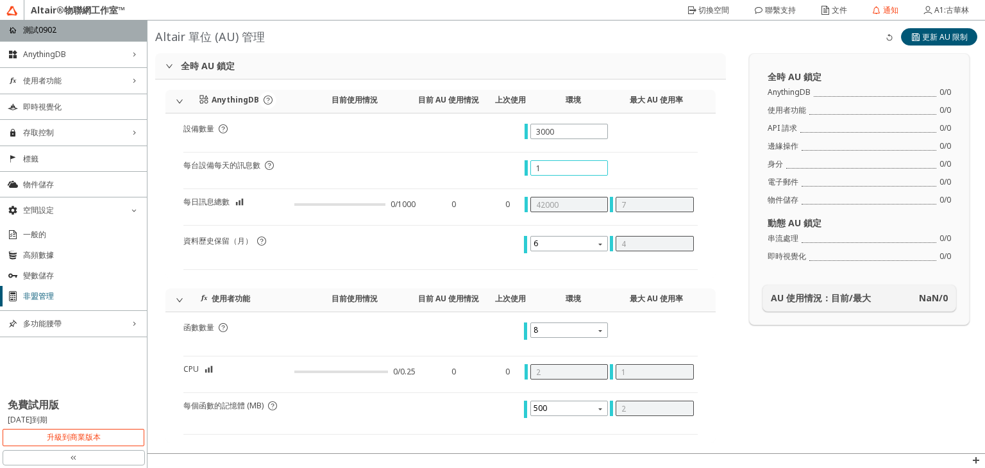
type input "3000"
type input "5"
type input "3"
type input "53000"
type input "0"
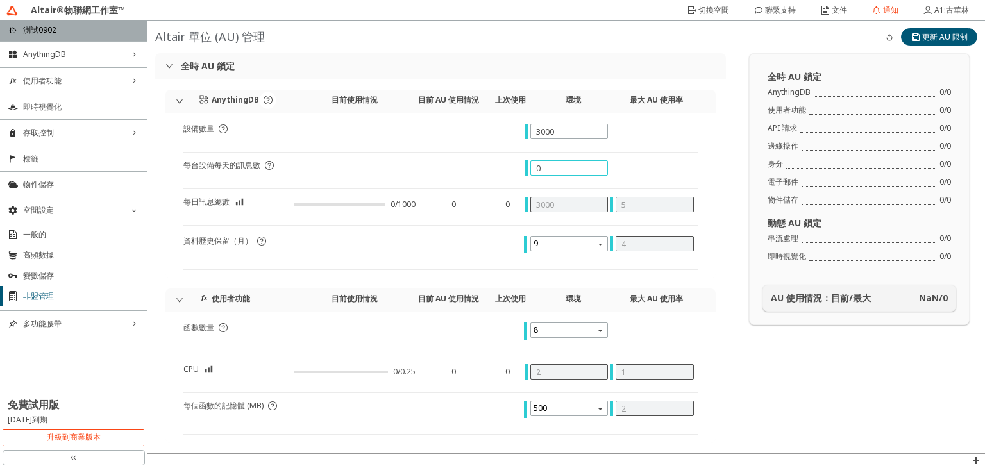
type input "0"
type input "2"
type input "8000"
type input "1"
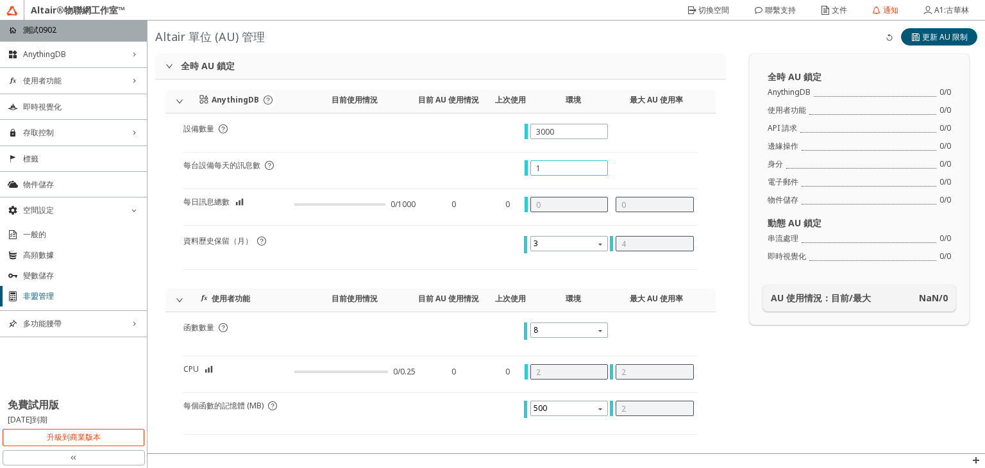
type input "3000"
type input "5"
type input "1"
type input "53000"
type input "14"
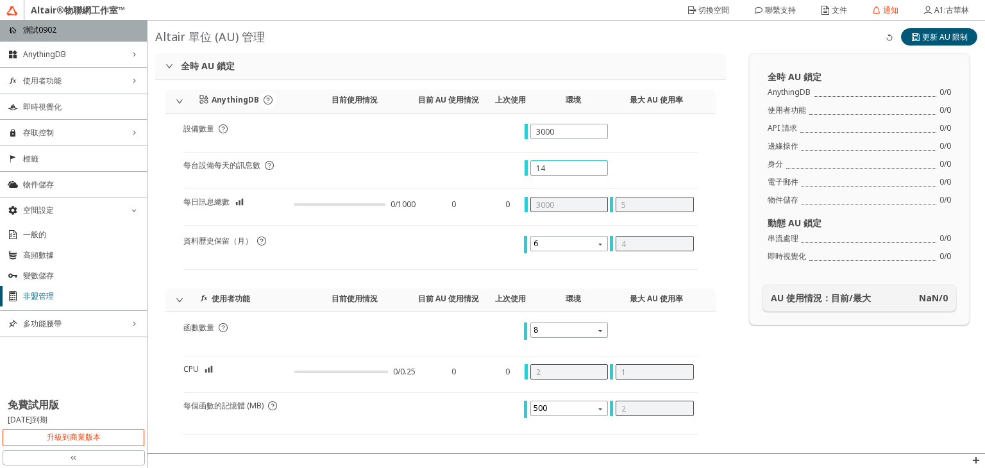
type input "42000"
type input "7"
type input "2"
type input "152000"
type input "144"
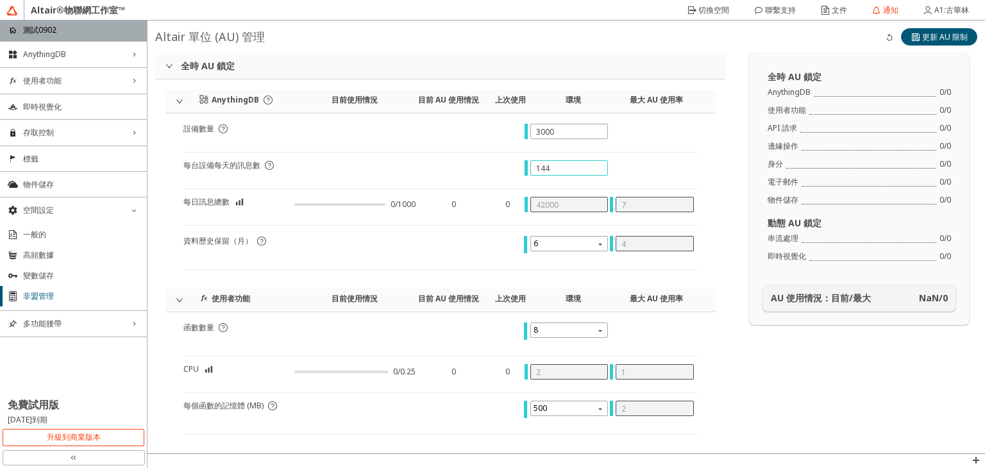
type input "432000"
type input "60"
type input "14"
type input "42000"
type input "7"
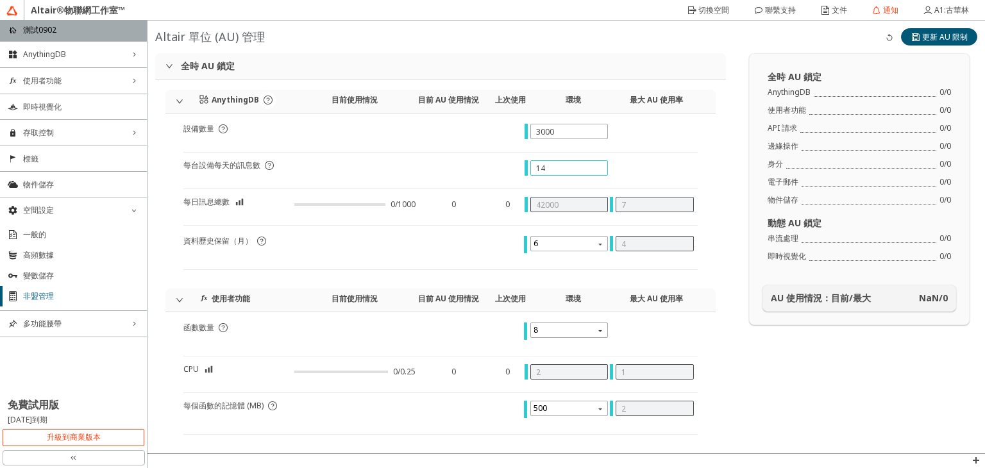
type input "1"
type input "3000"
type input "5"
type input "3"
type input "53000"
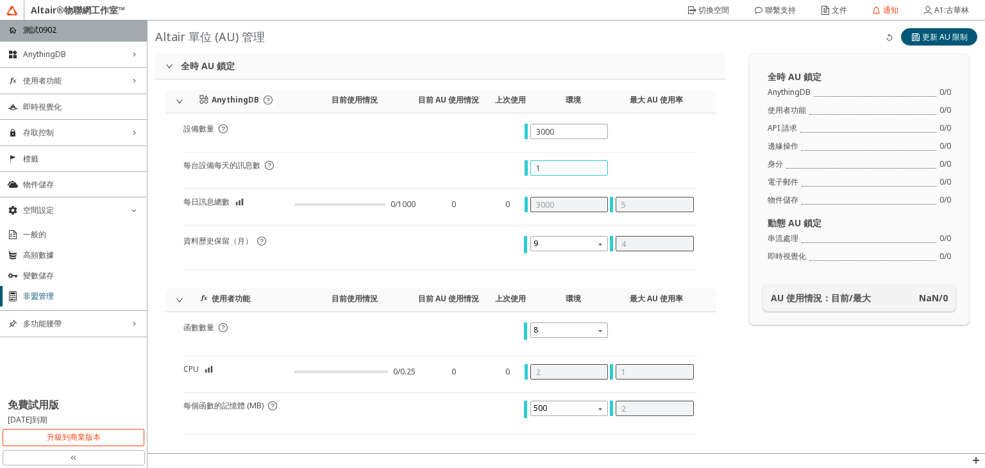
type input "0"
type input "2"
type input "8000"
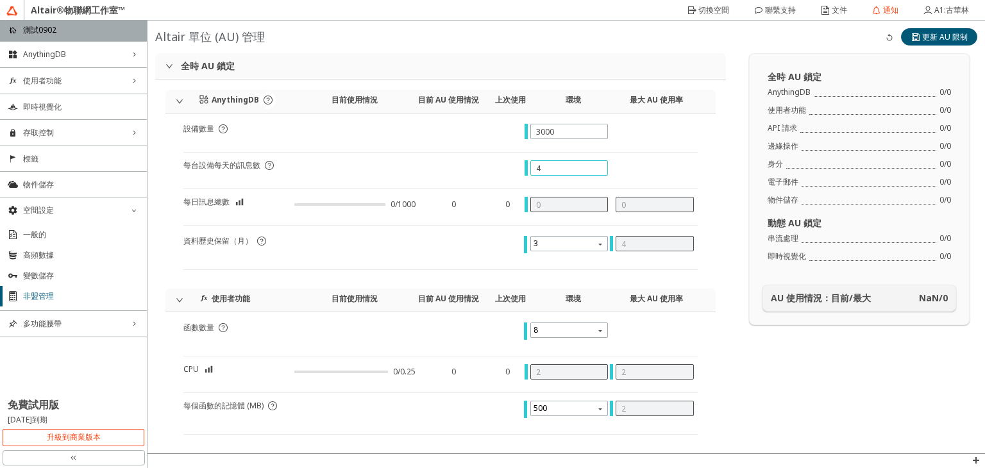
type input "48"
type input "144000"
type input "7"
type input "1"
type input "2"
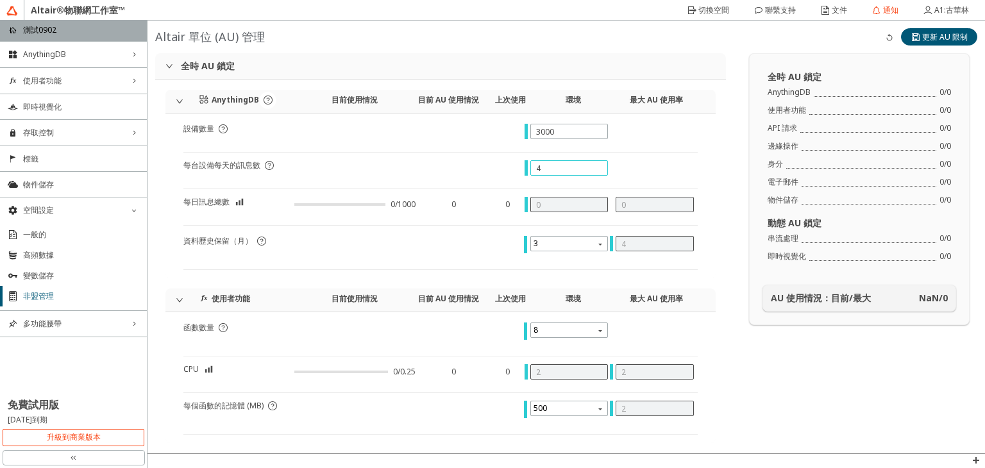
type input "152000"
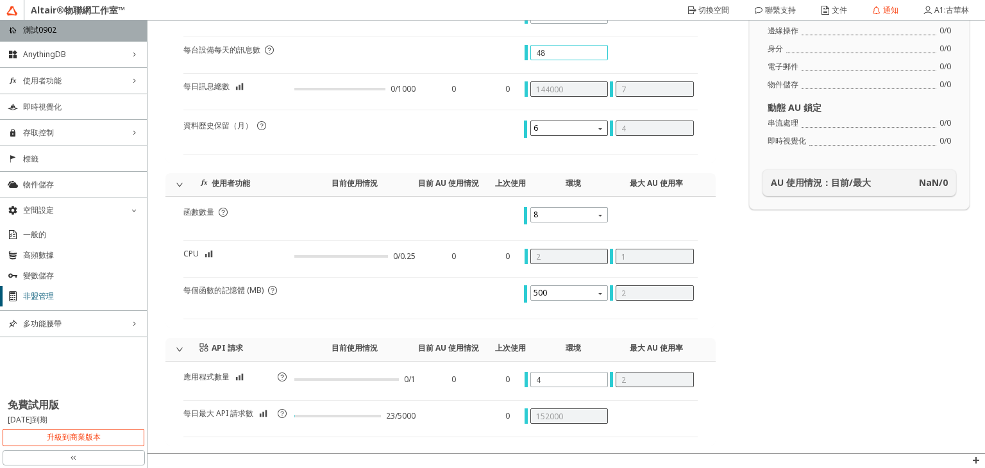
scroll to position [64, 0]
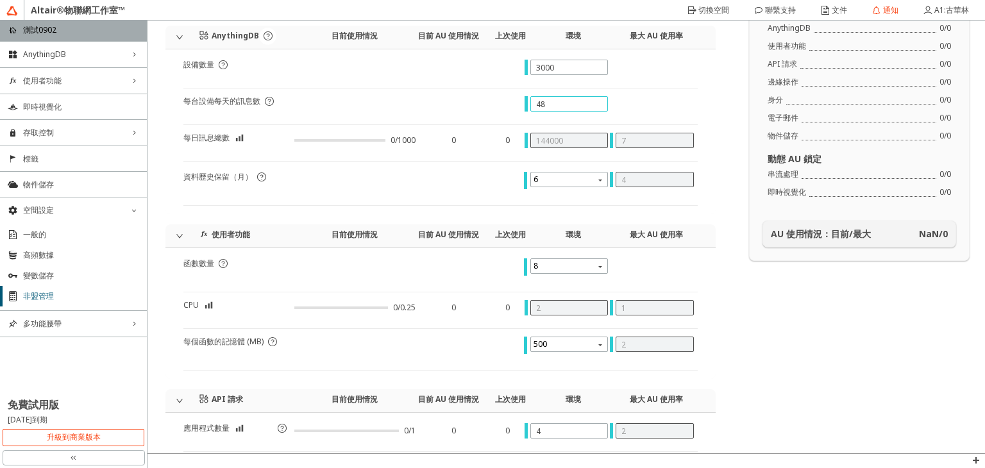
type input "4"
type input "12000"
type input "5"
type input "3"
type input "53000"
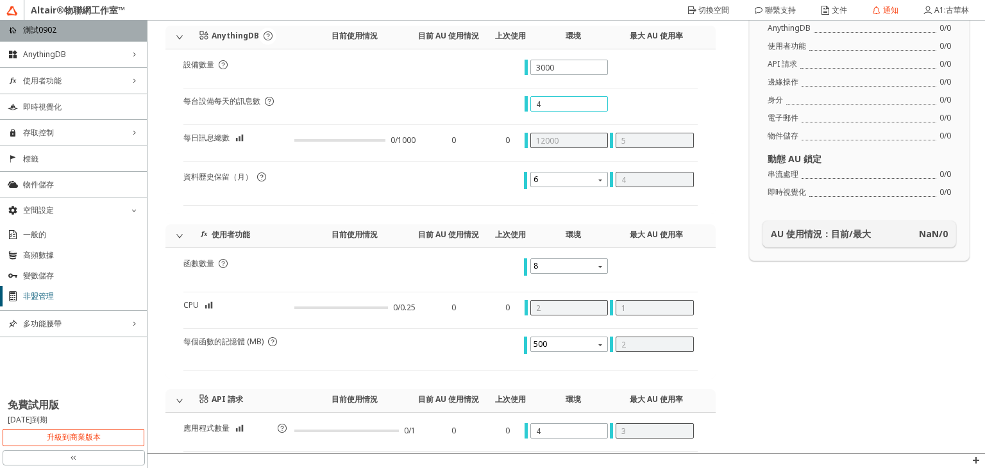
type input "0"
type input "2"
type input "8000"
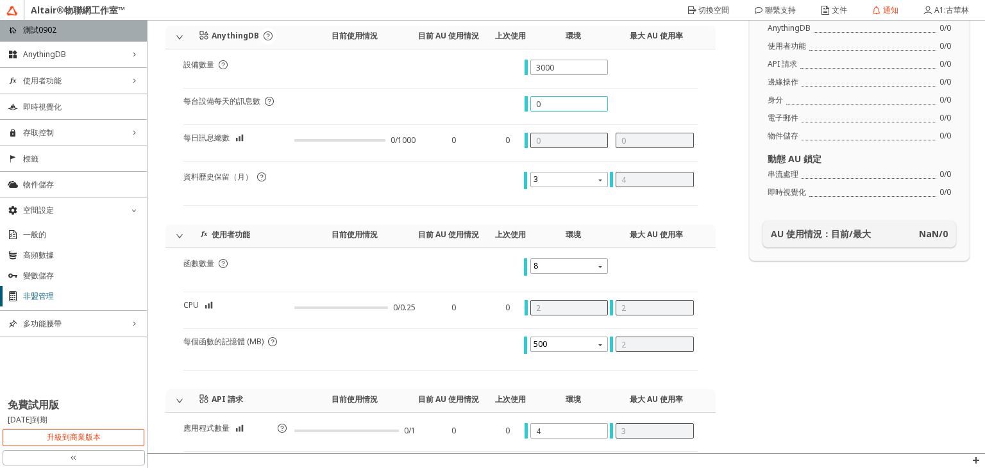
type input "7"
type input "21000"
type input "5"
type input "1"
type input "53000"
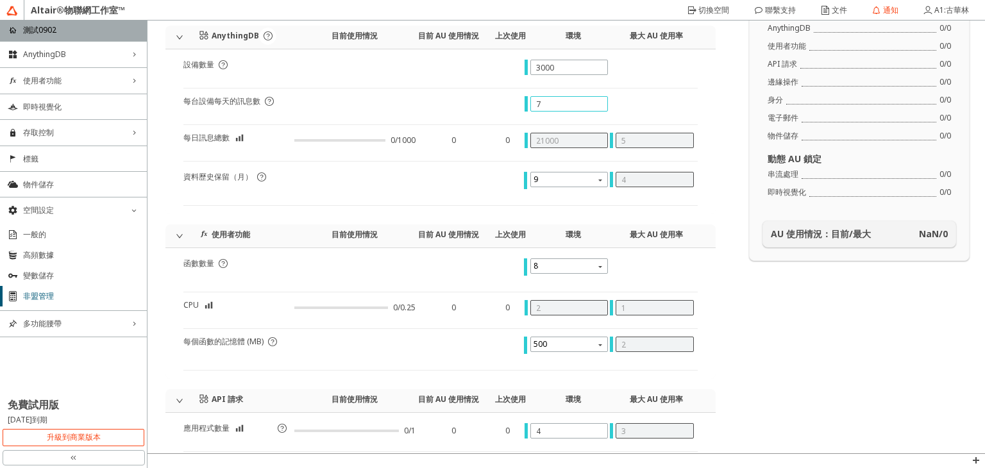
type input "72"
type input "216000"
type input "12"
type input "7"
type input "21000"
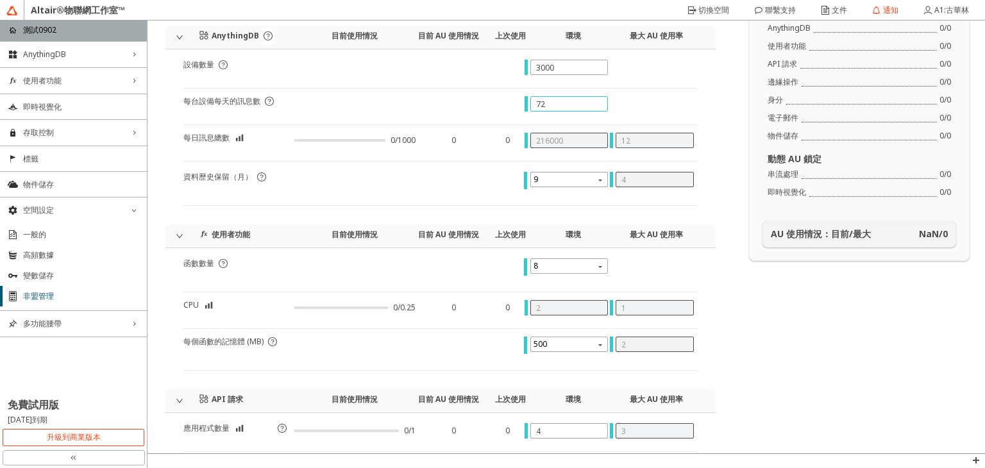
type input "5"
type input "0"
type input "2"
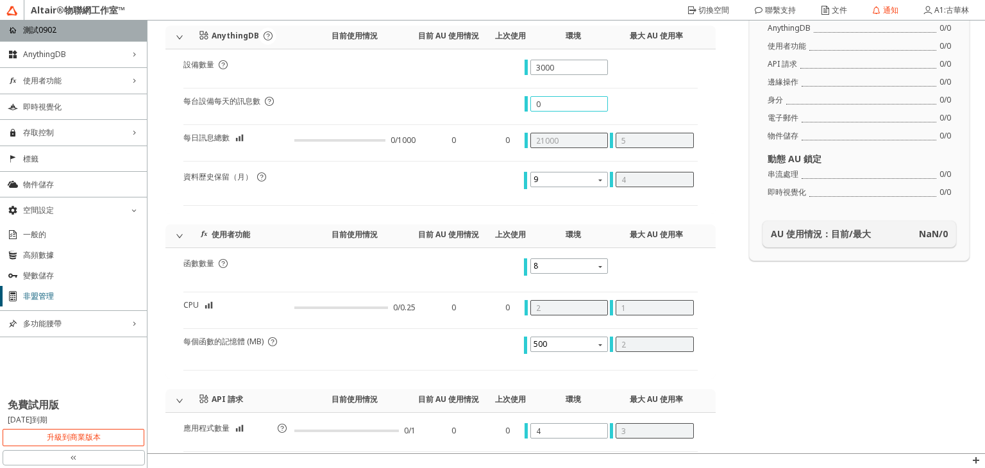
type input "8000"
type input "2"
type input "6000"
type input "5"
type input "1"
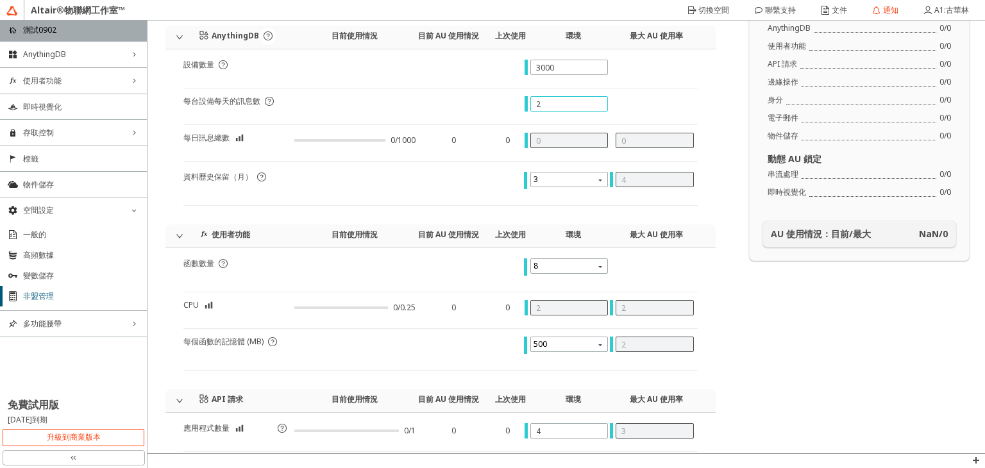
type input "53000"
type input "24"
type input "72000"
type input "7"
type input "2"
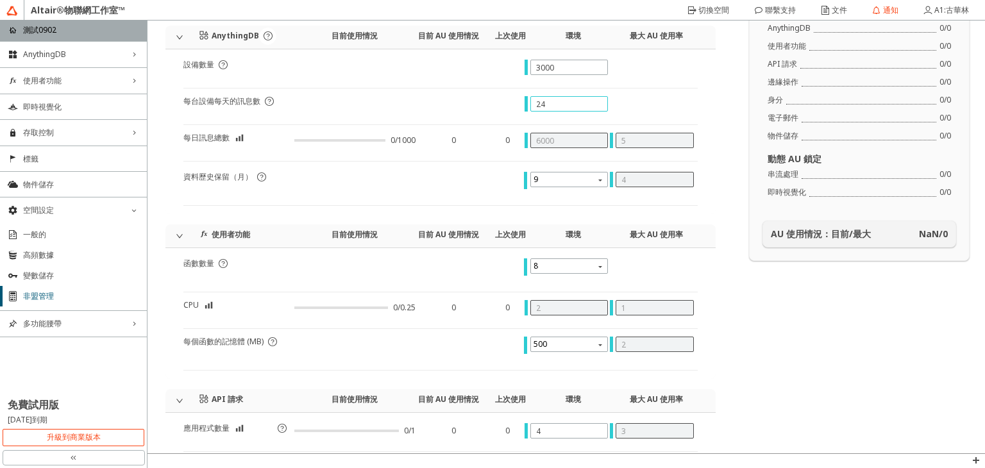
type input "152000"
type input "2"
type input "6000"
type input "5"
type input "3"
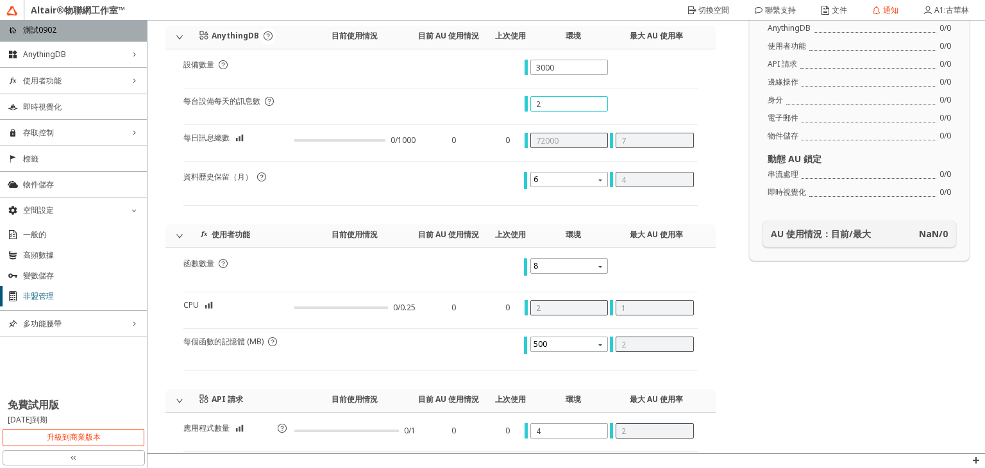
type input "53000"
type input "0"
type input "2"
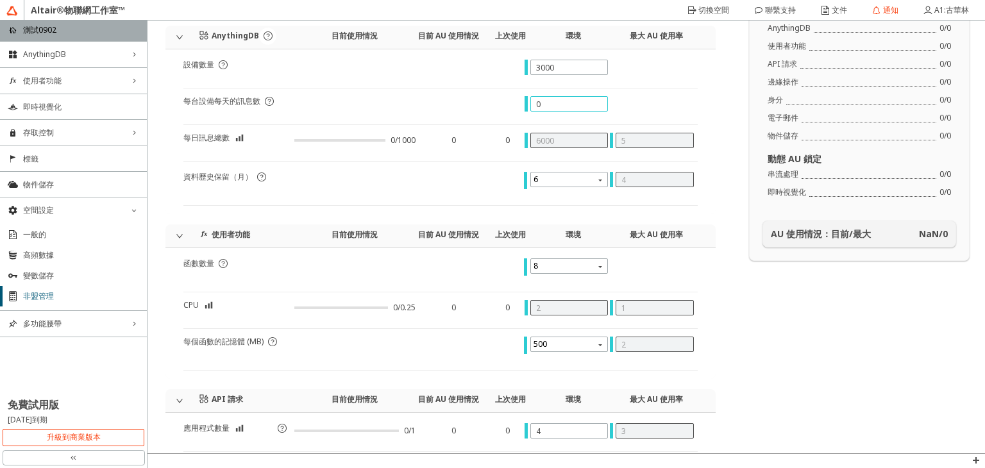
type input "8000"
type input "7"
type input "21000"
type input "5"
type input "1"
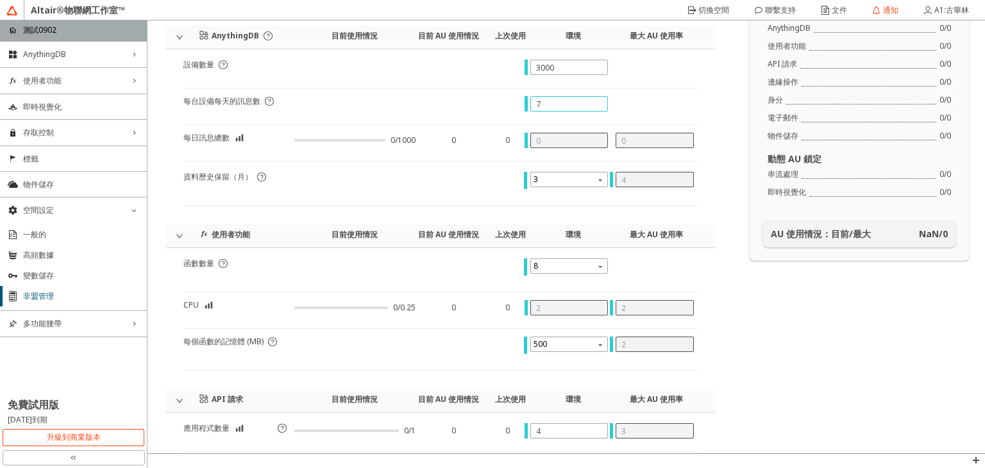
type input "53000"
type input "723"
type input "2169000"
type input "100"
type input "72"
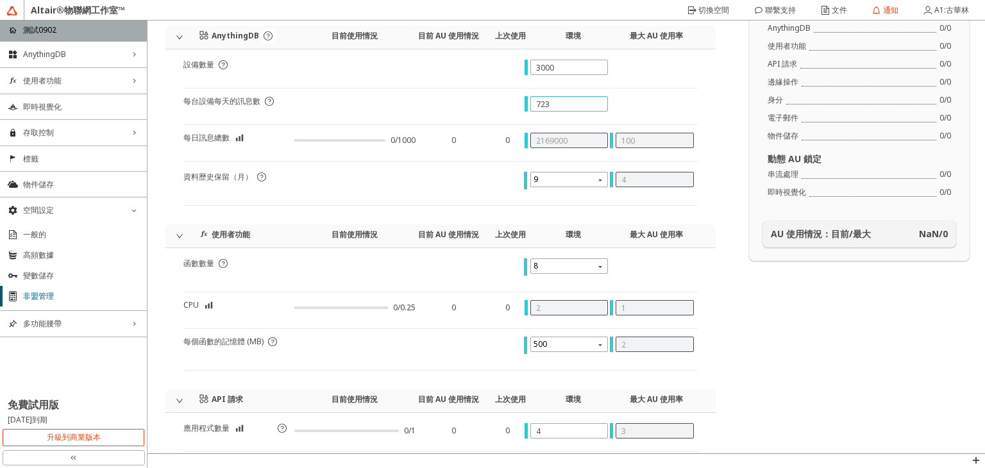
type input "216000"
type input "12"
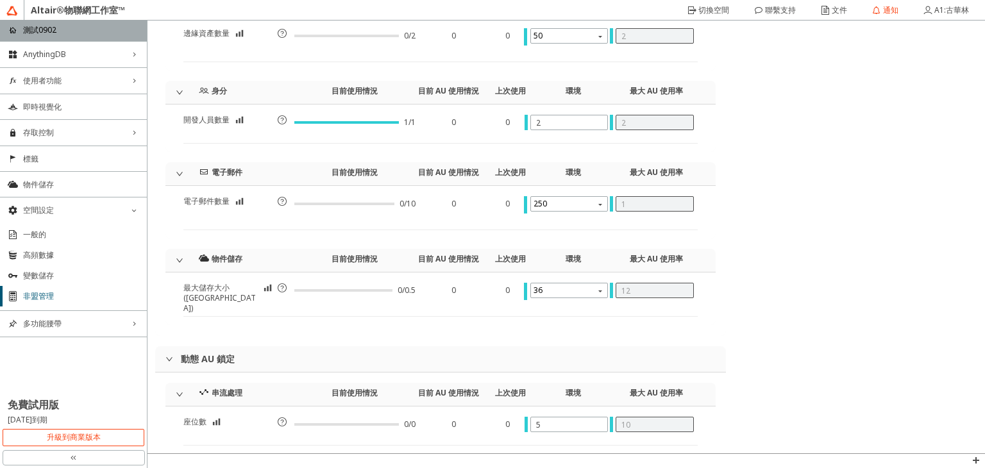
scroll to position [642, 0]
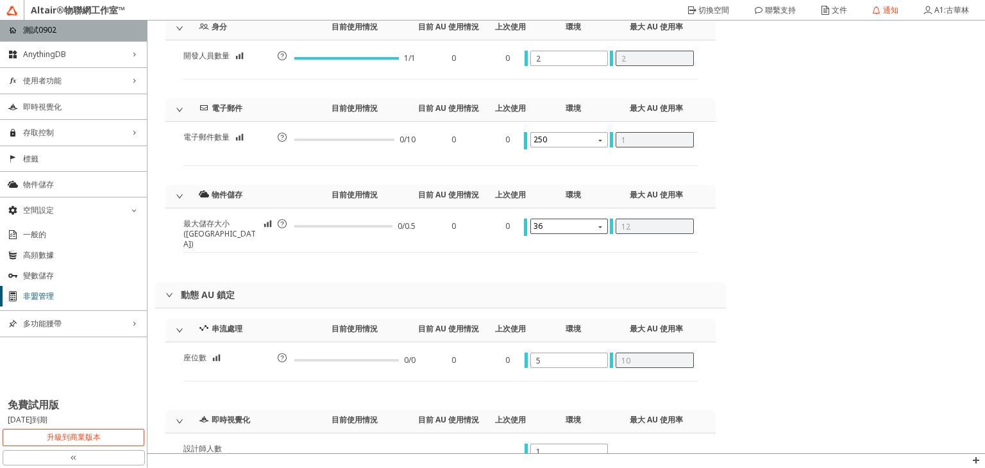
click at [554, 229] on body "Altair®物聯網工作室™ home 測試0902 AnythingDB right_chevron 使用者功能 right_chevron 即時視覺化 存…" at bounding box center [492, 234] width 985 height 468
type input "72"
click at [547, 438] on div "四十八" at bounding box center [559, 449] width 74 height 22
type input "16"
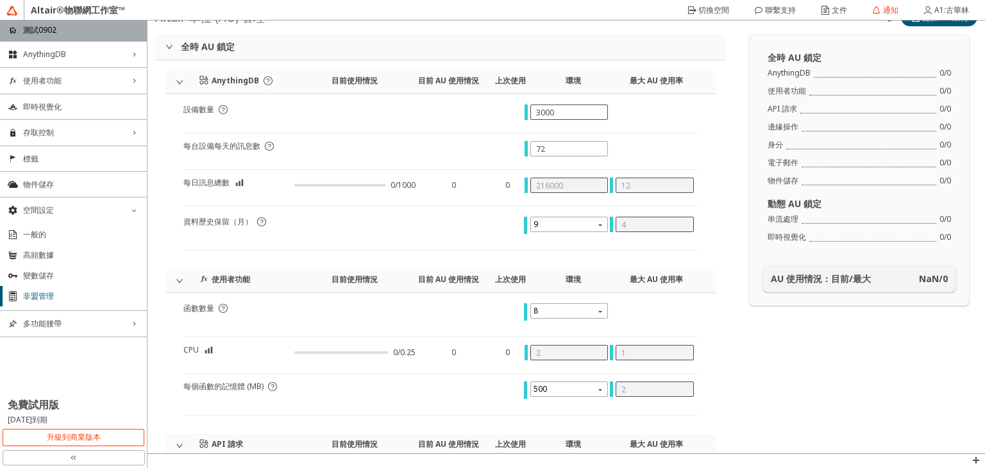
scroll to position [0, 0]
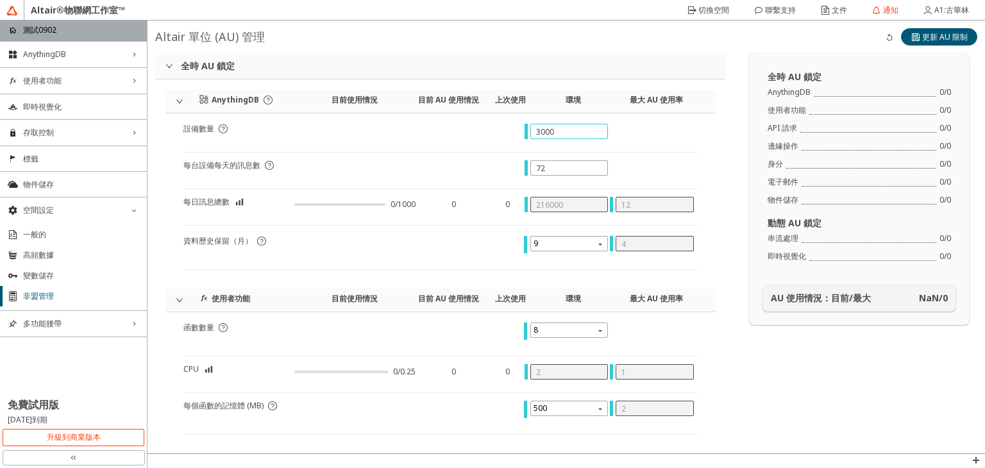
click at [536, 134] on input "3000" at bounding box center [569, 131] width 67 height 11
type input "0"
type input "2"
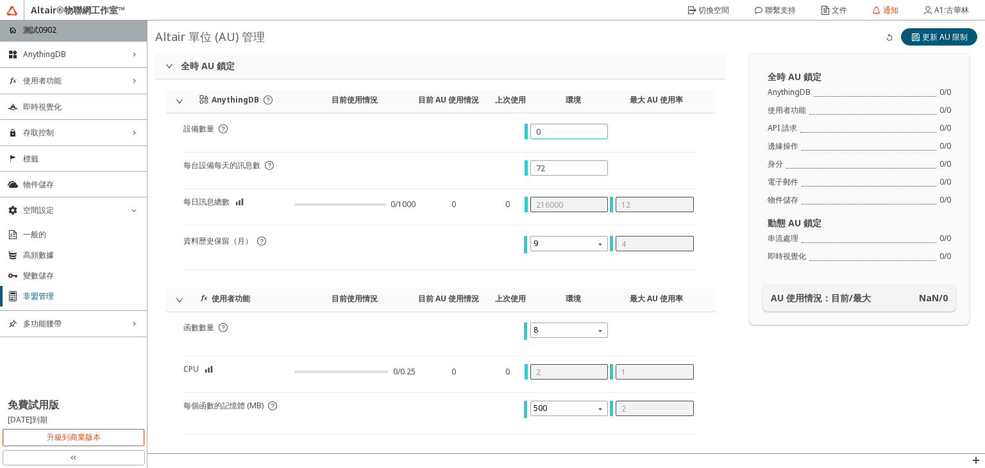
type input "8000"
type input "5"
type input "360"
type input "50"
type input "3600"
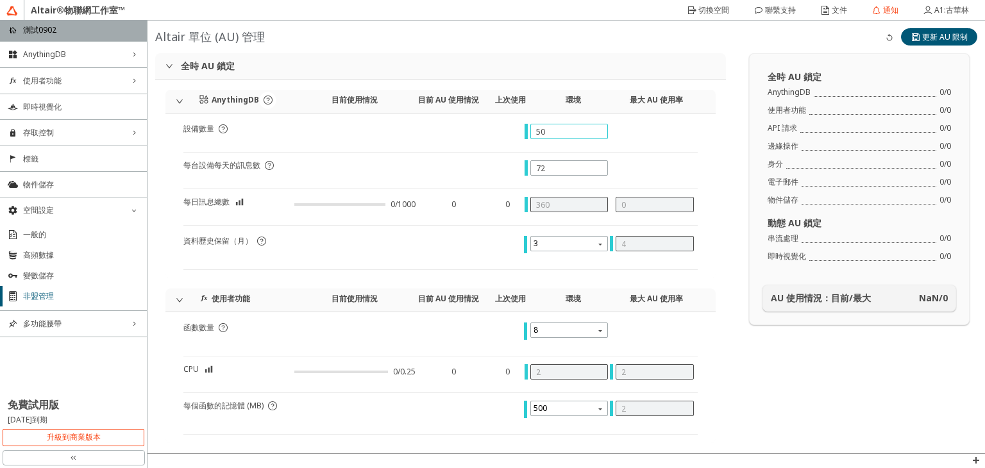
type input "5"
type input "1"
type input "53000"
type input "500"
type input "36000"
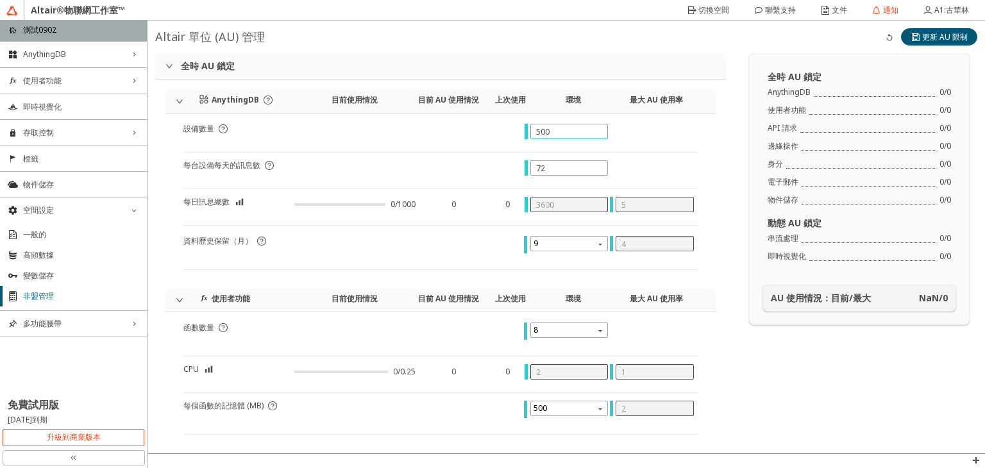
type input "7"
click at [543, 173] on div "72" at bounding box center [570, 167] width 78 height 15
drag, startPoint x: 543, startPoint y: 173, endPoint x: 528, endPoint y: 173, distance: 14.8
click at [531, 173] on div "72" at bounding box center [570, 167] width 78 height 15
drag, startPoint x: 544, startPoint y: 170, endPoint x: 516, endPoint y: 170, distance: 27.6
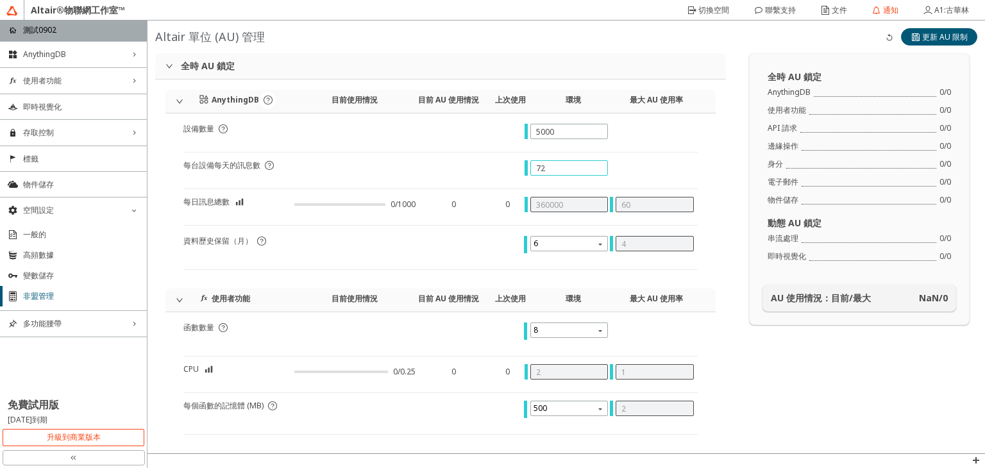
click at [516, 170] on div "每台設備每天的訊息數" at bounding box center [440, 174] width 515 height 29
